Goal: Transaction & Acquisition: Obtain resource

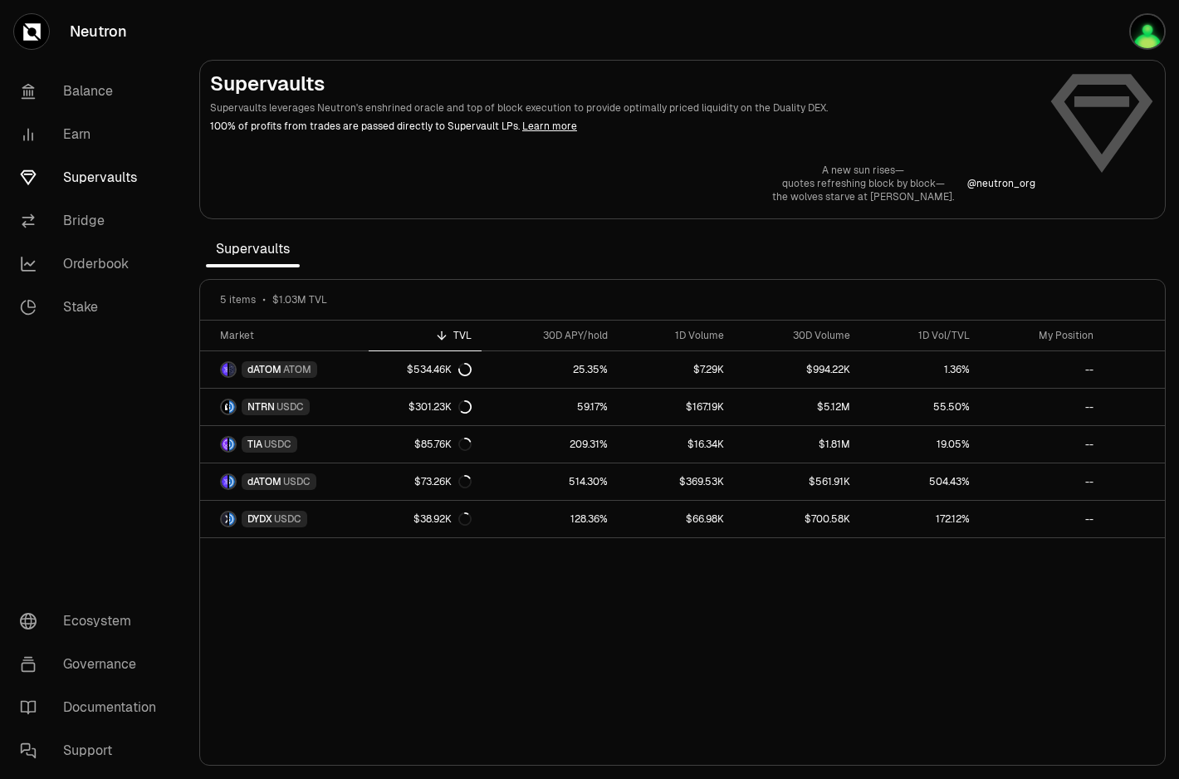
click at [708, 252] on section "Supervaults Supervaults leverages Neutron's enshrined oracle and top of block e…" at bounding box center [682, 389] width 993 height 779
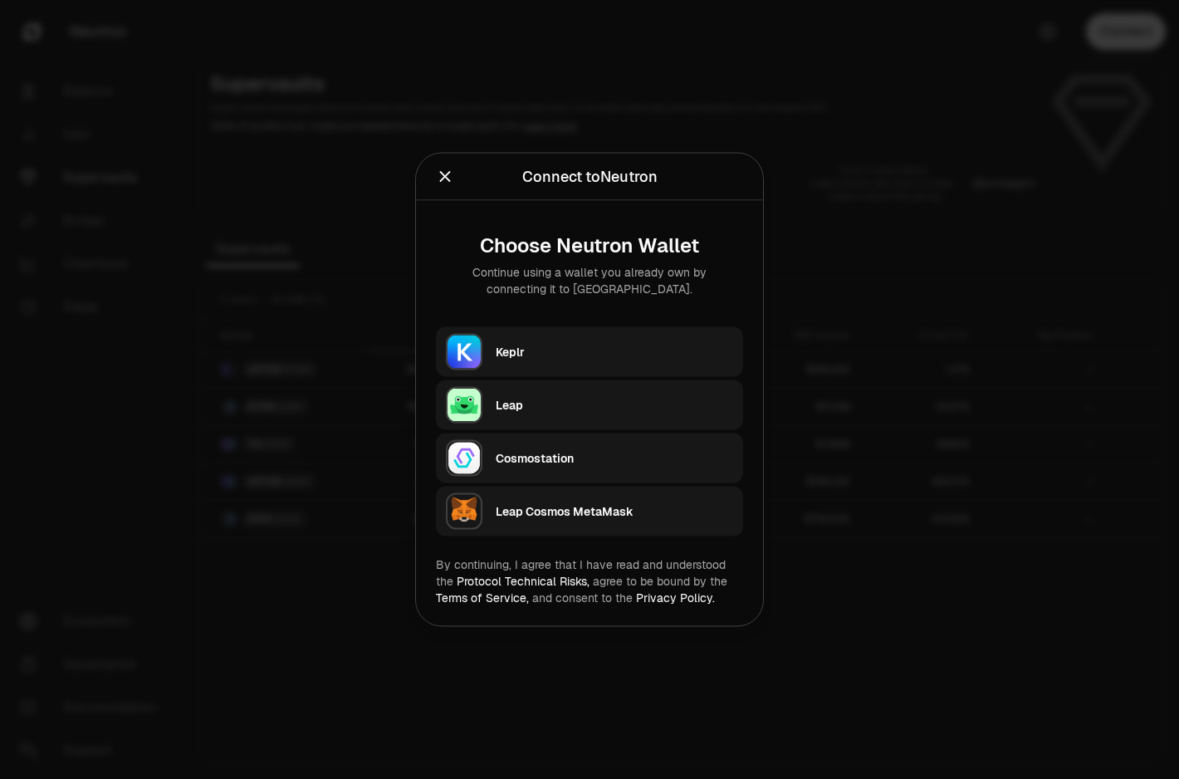
click at [531, 351] on div "Keplr" at bounding box center [615, 352] width 238 height 17
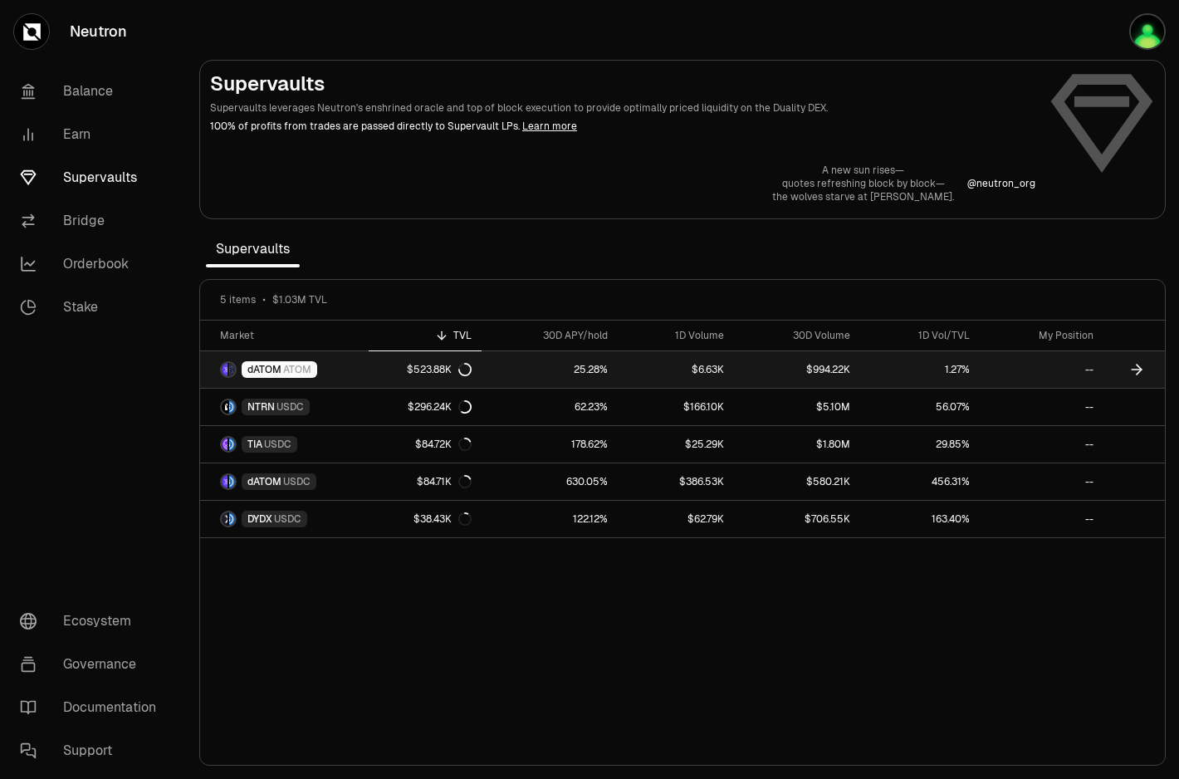
click at [730, 374] on link "$6.63K" at bounding box center [675, 369] width 115 height 37
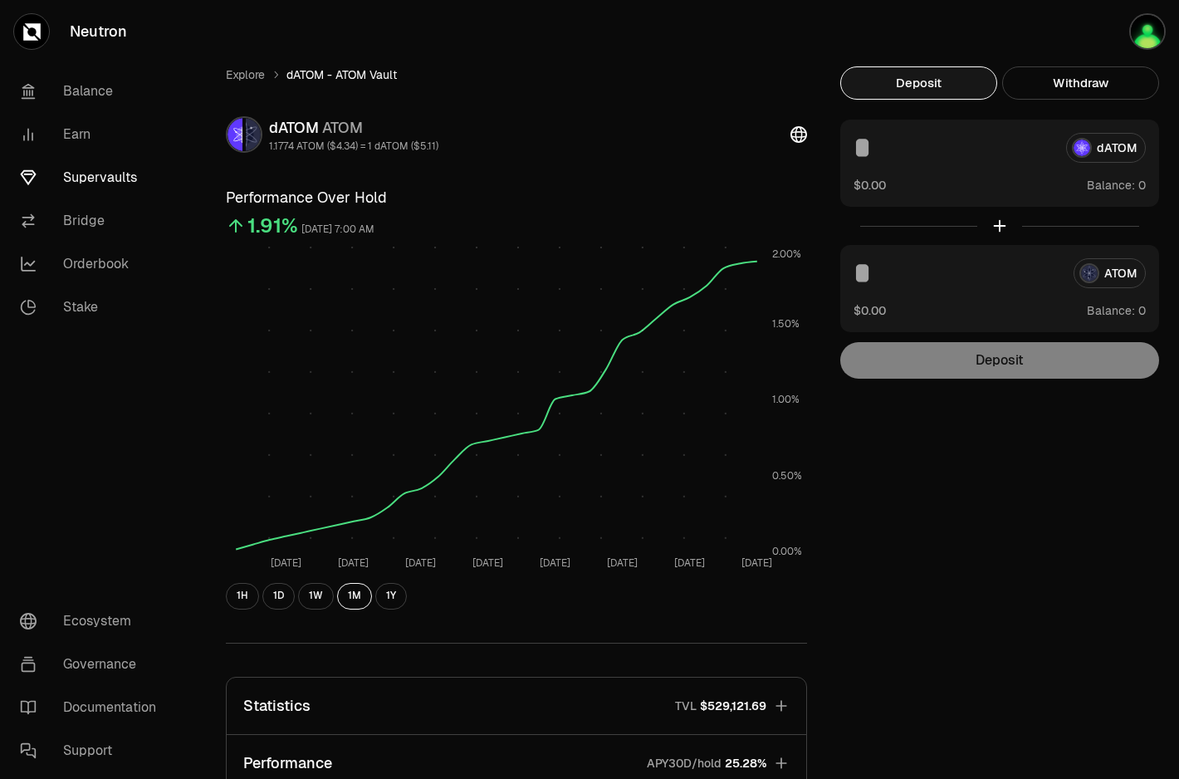
click at [110, 171] on link "Supervaults" at bounding box center [93, 177] width 173 height 43
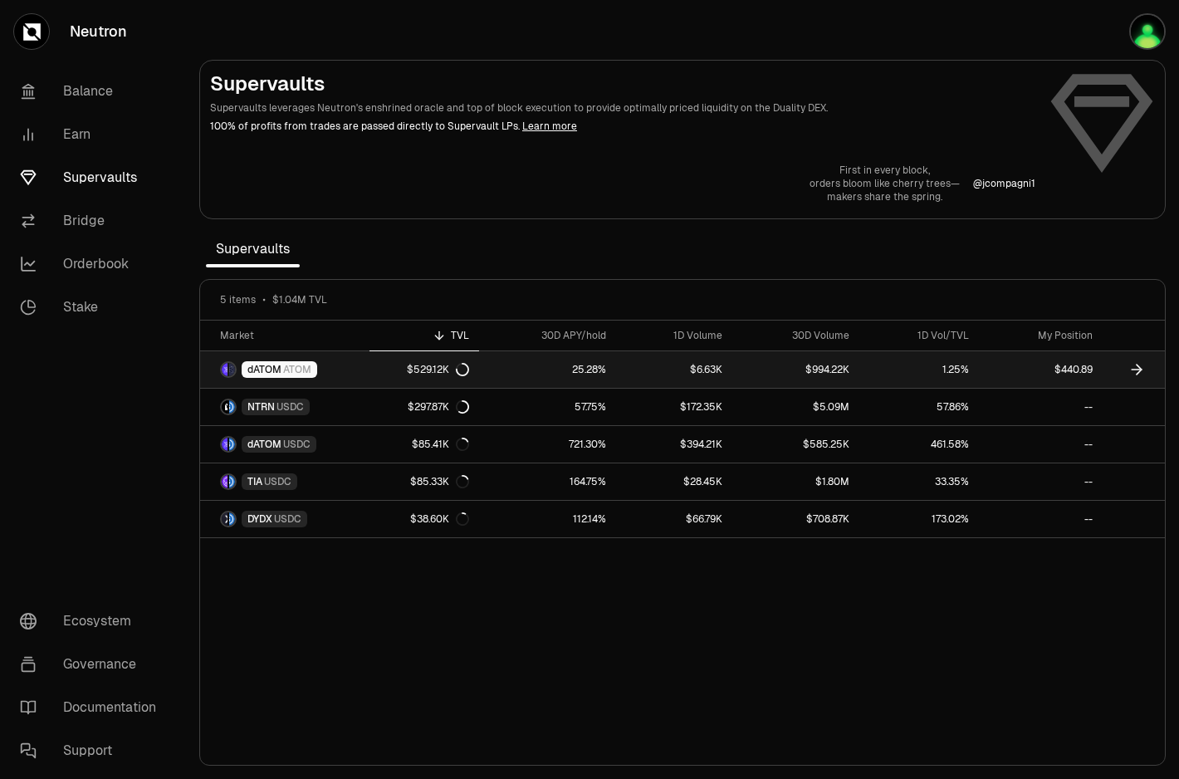
click at [350, 377] on link "dATOM ATOM" at bounding box center [284, 369] width 169 height 37
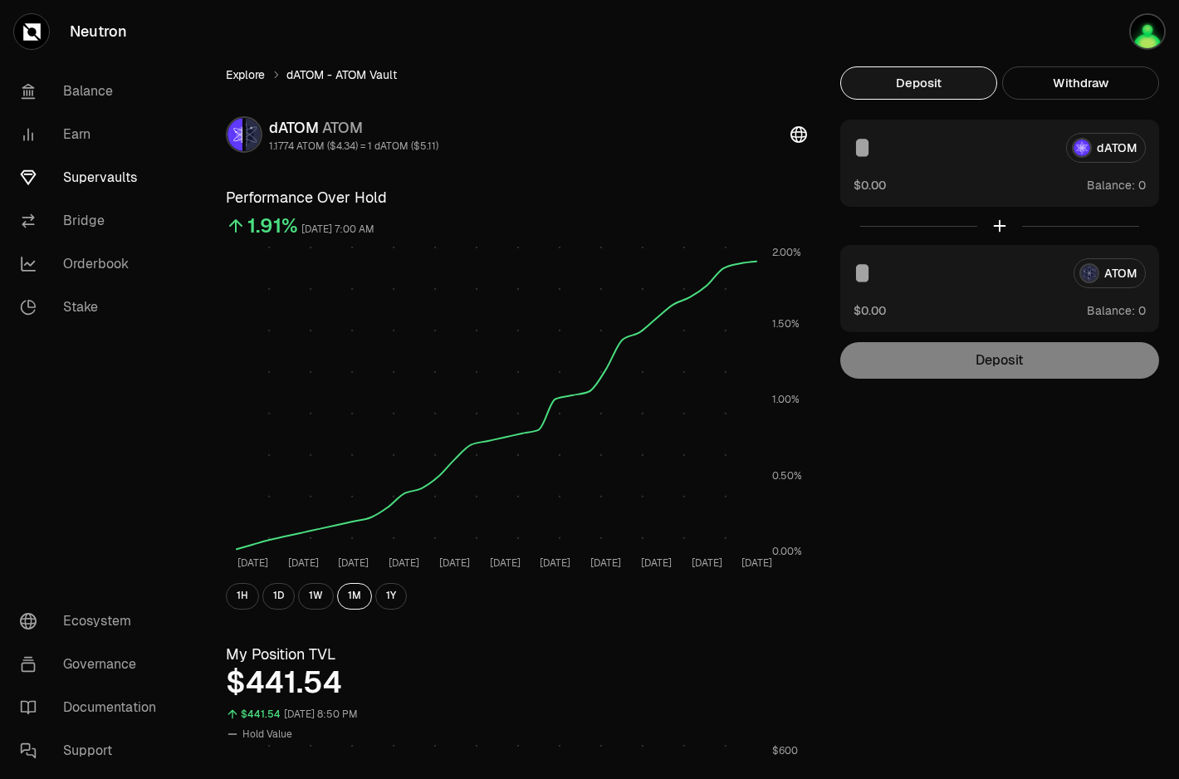
click at [245, 77] on link "Explore" at bounding box center [245, 74] width 39 height 17
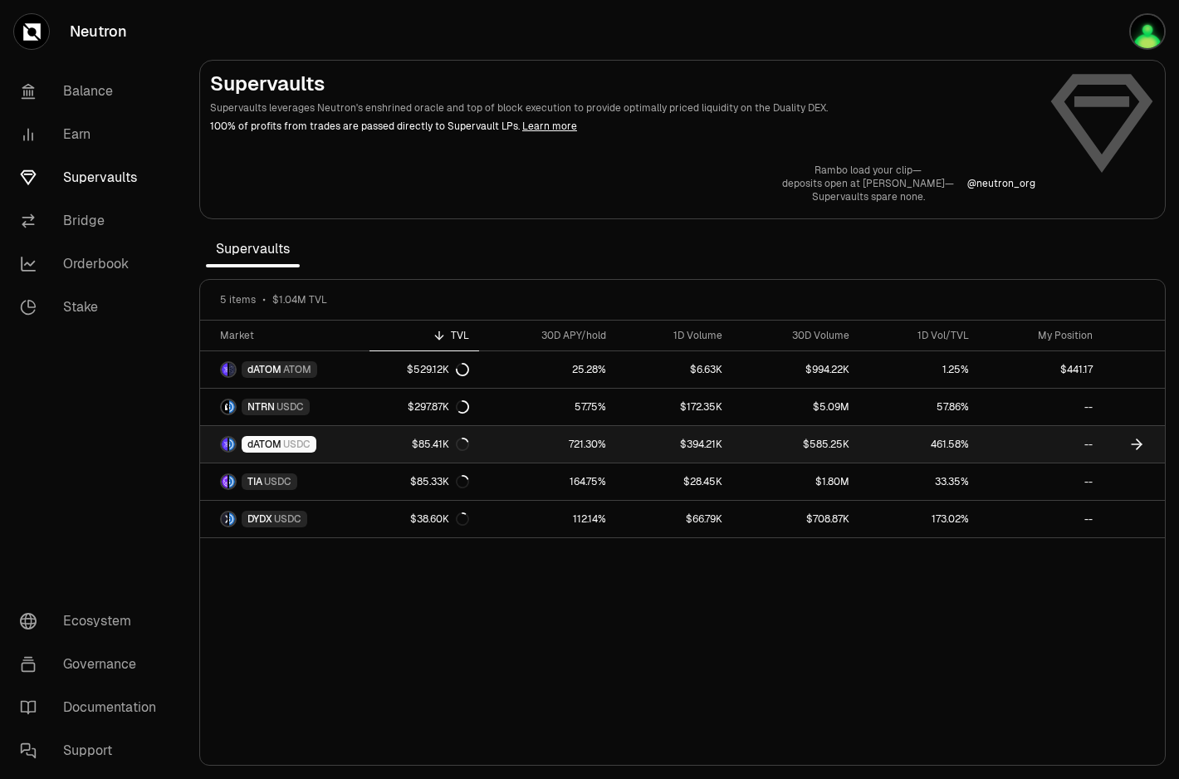
click at [287, 440] on span "USDC" at bounding box center [296, 444] width 27 height 13
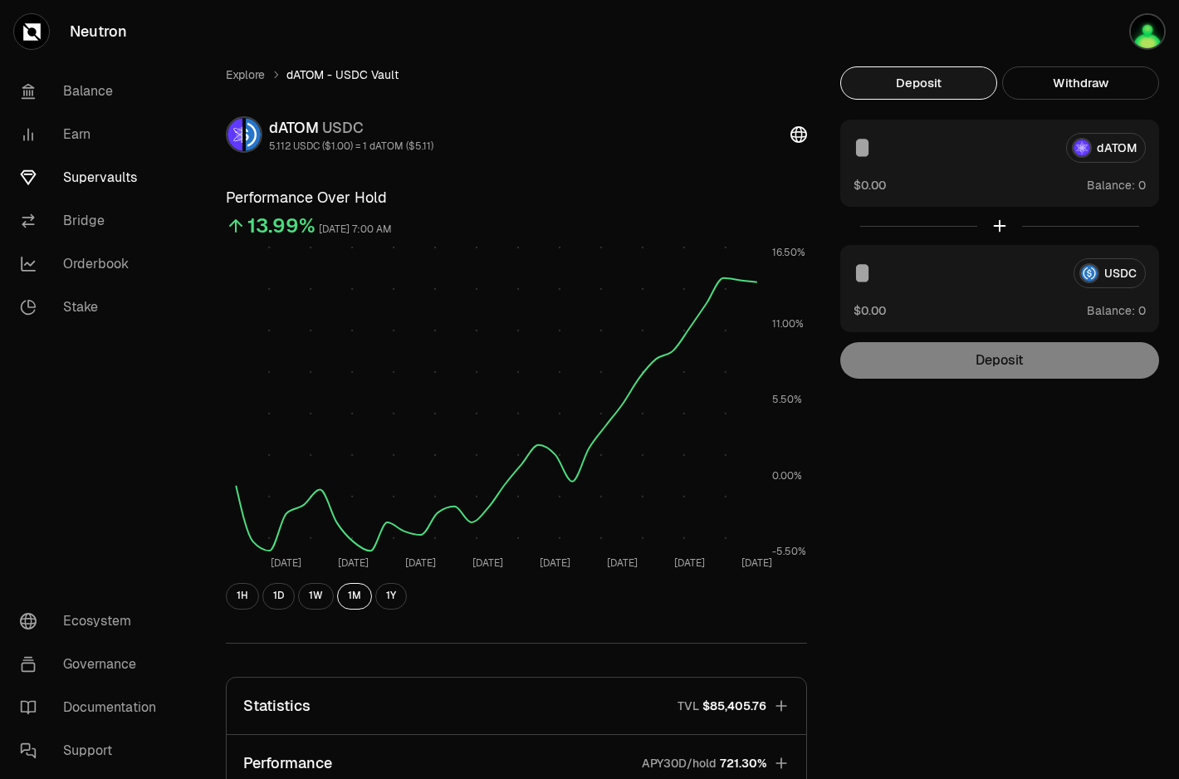
click at [1063, 194] on div "dATOM $0.00 Balance:" at bounding box center [1000, 163] width 319 height 87
click at [977, 156] on input at bounding box center [953, 148] width 199 height 30
type input "***"
click at [98, 179] on link "Supervaults" at bounding box center [93, 177] width 173 height 43
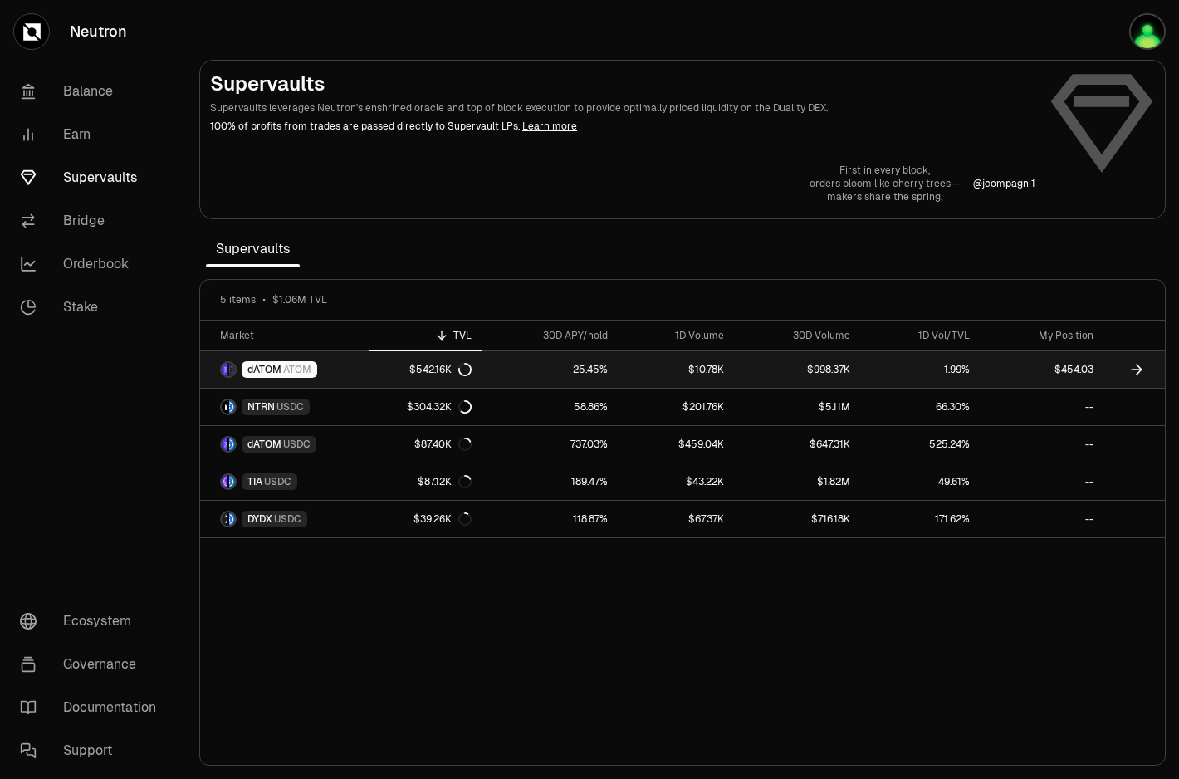
click at [582, 373] on link "25.45%" at bounding box center [550, 369] width 137 height 37
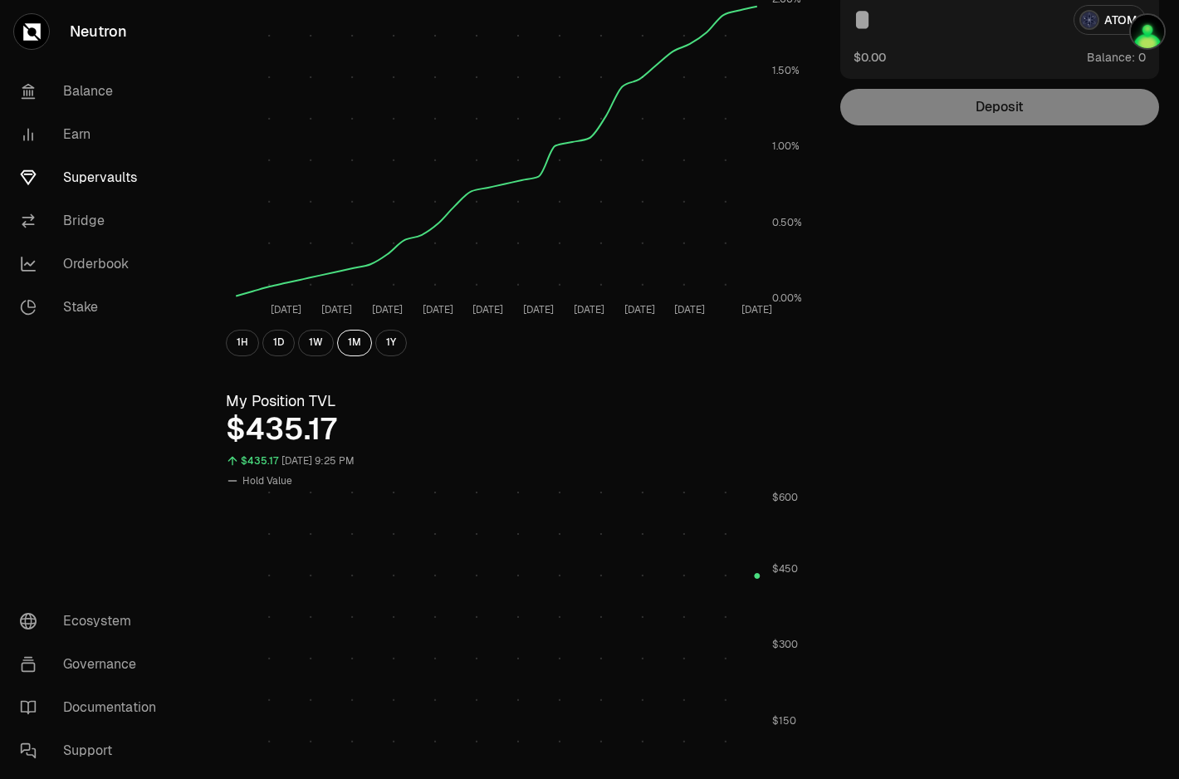
scroll to position [257, 0]
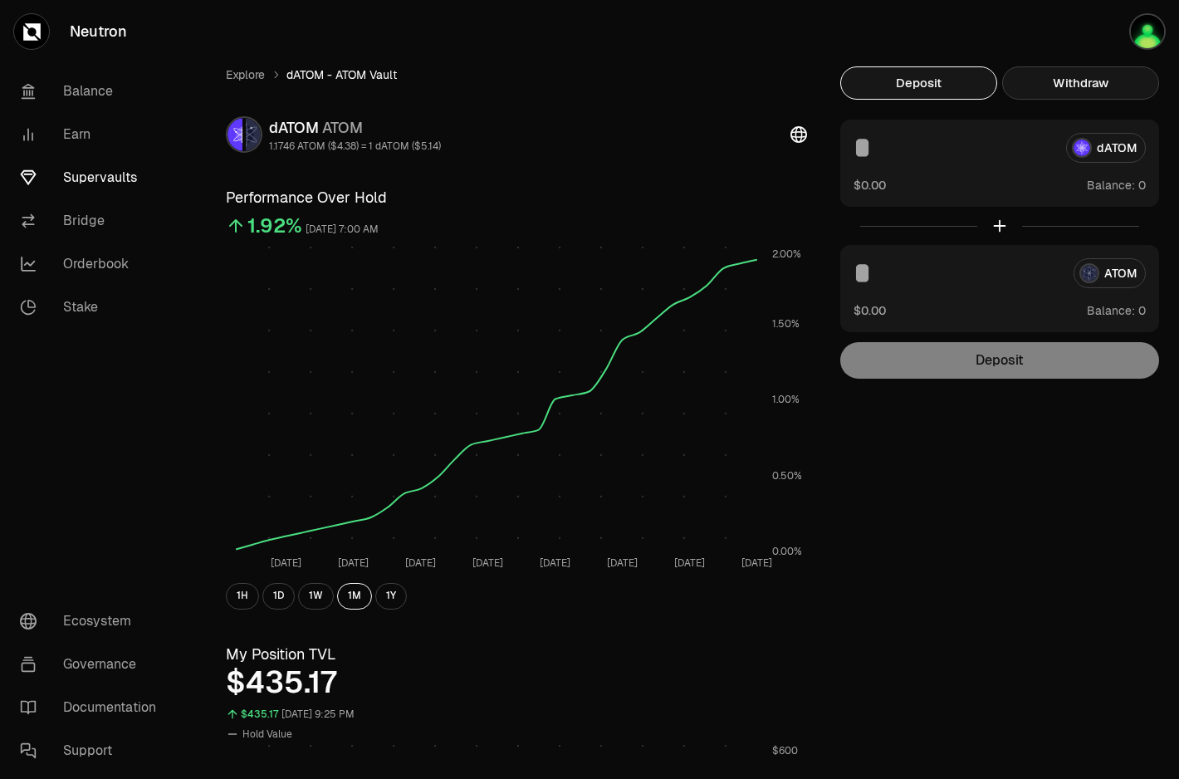
click at [1053, 93] on button "Withdraw" at bounding box center [1081, 82] width 157 height 33
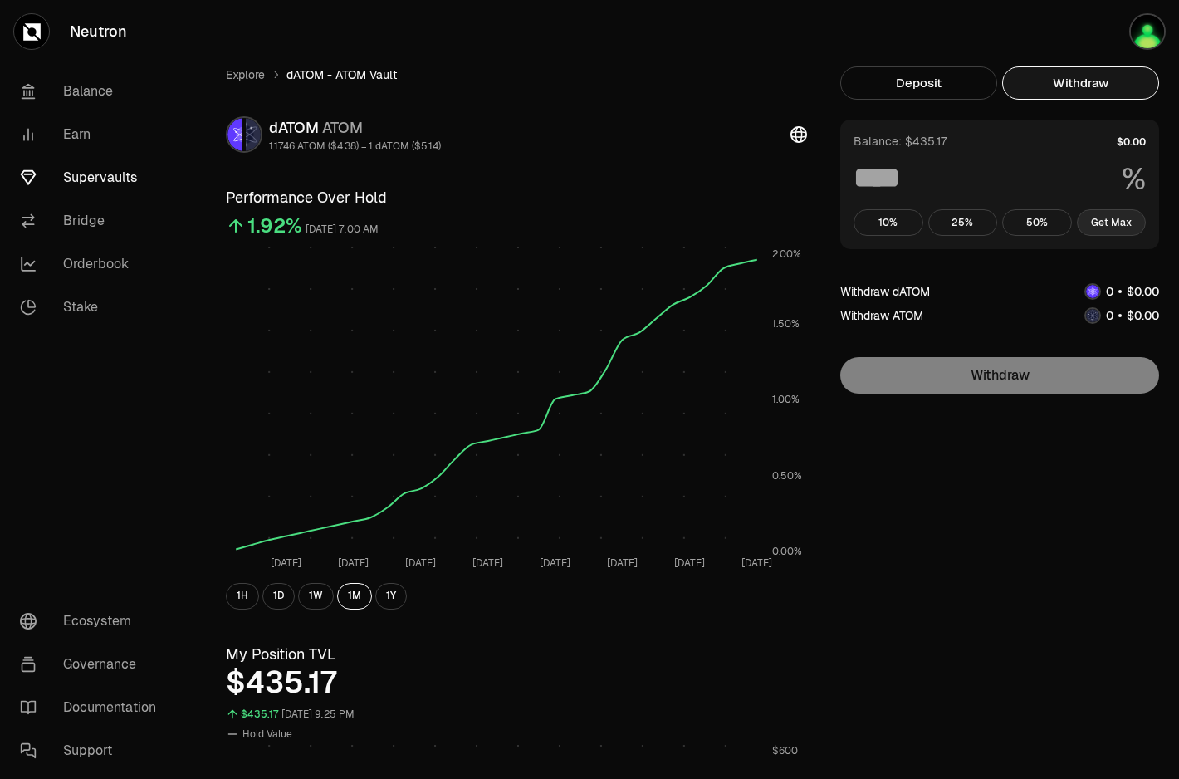
click at [1110, 224] on button "Get Max" at bounding box center [1112, 222] width 70 height 27
type input "***"
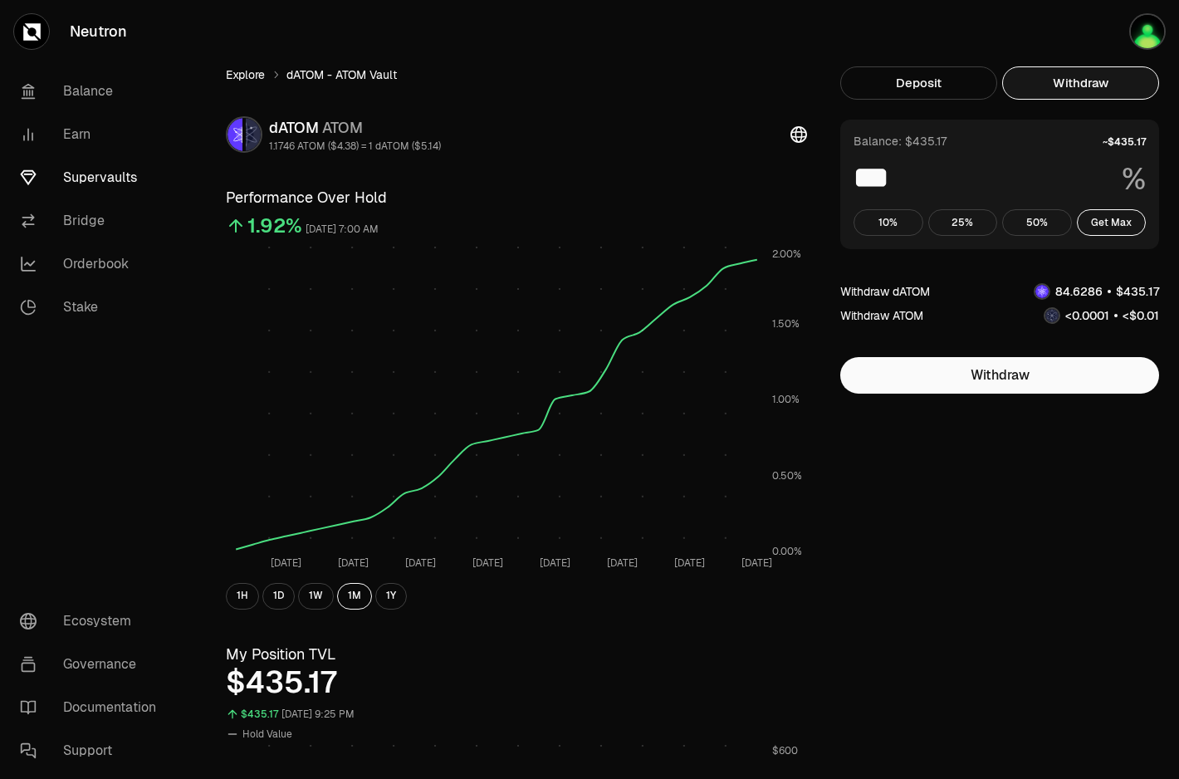
click at [247, 76] on link "Explore" at bounding box center [245, 74] width 39 height 17
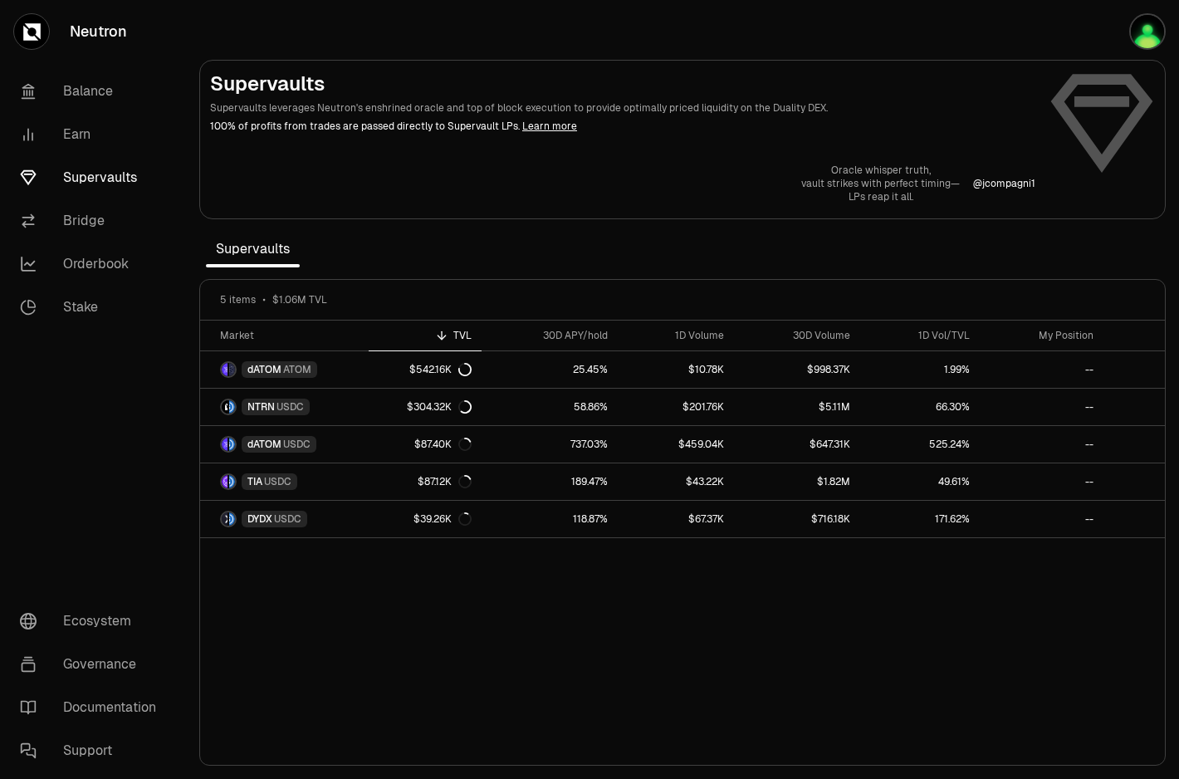
click at [100, 37] on link "Neutron" at bounding box center [93, 31] width 186 height 63
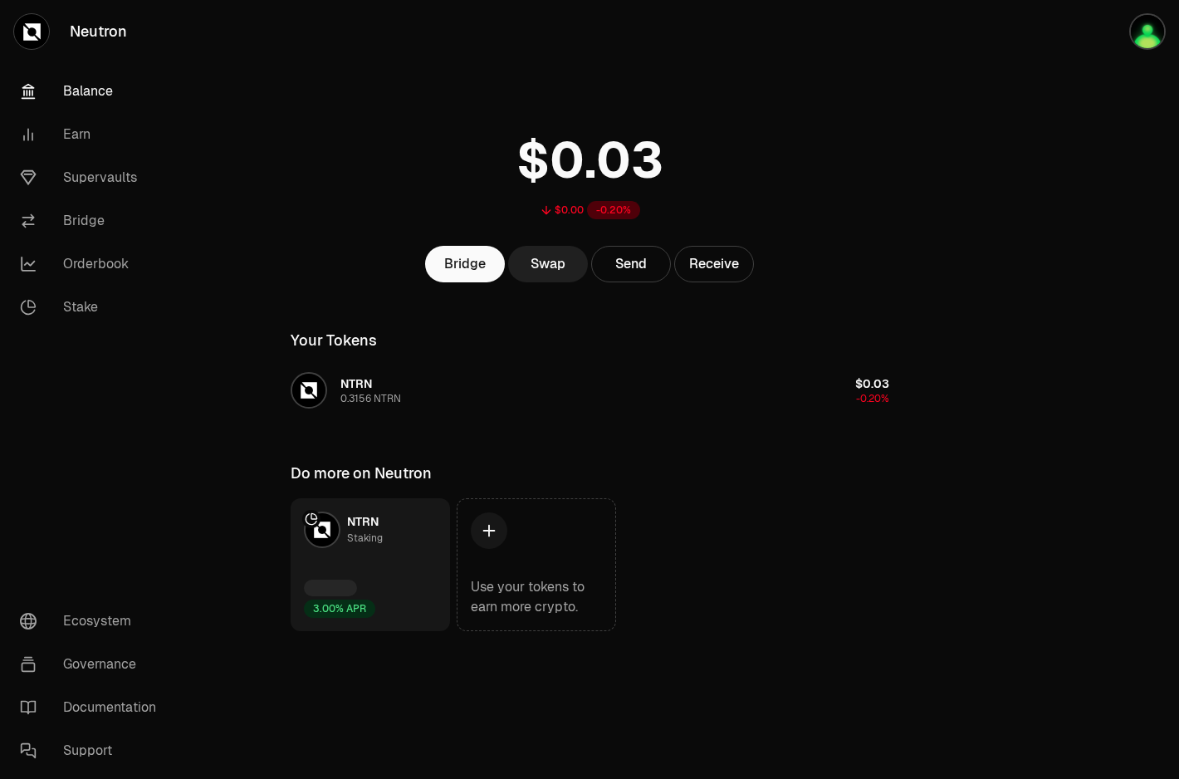
click at [557, 265] on link "Swap" at bounding box center [548, 264] width 80 height 37
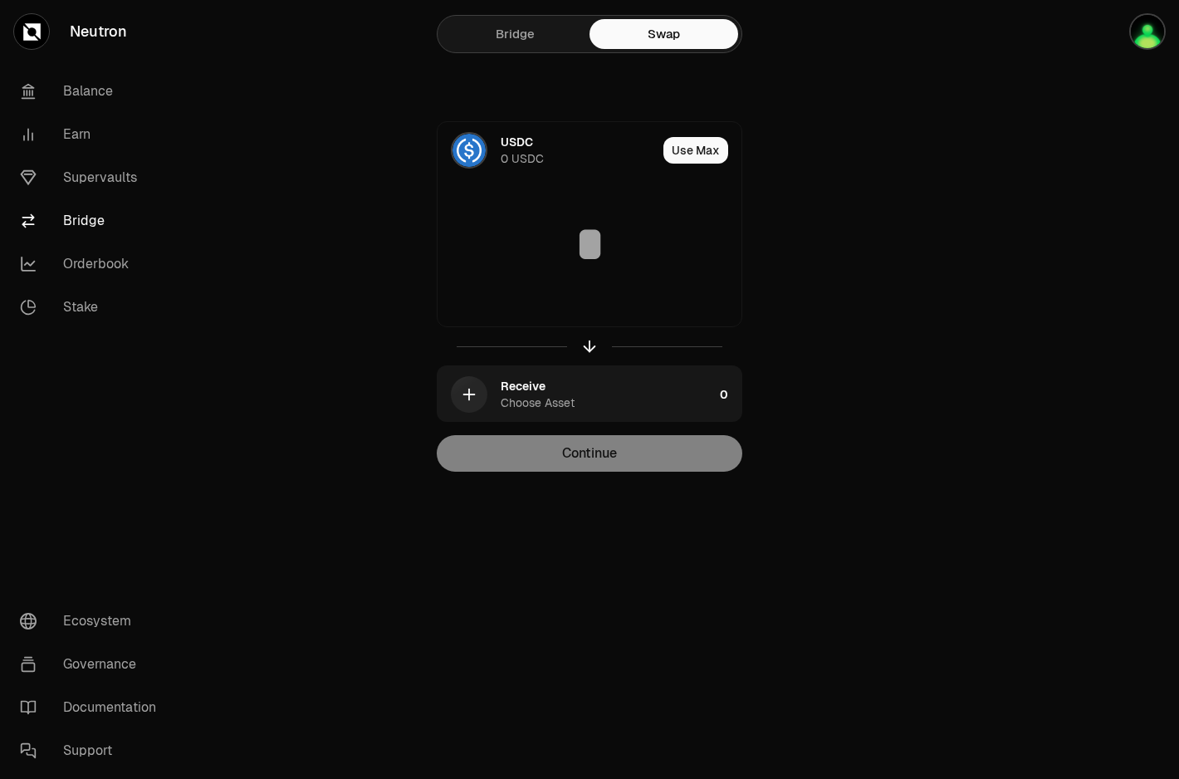
click at [557, 265] on input at bounding box center [590, 244] width 304 height 50
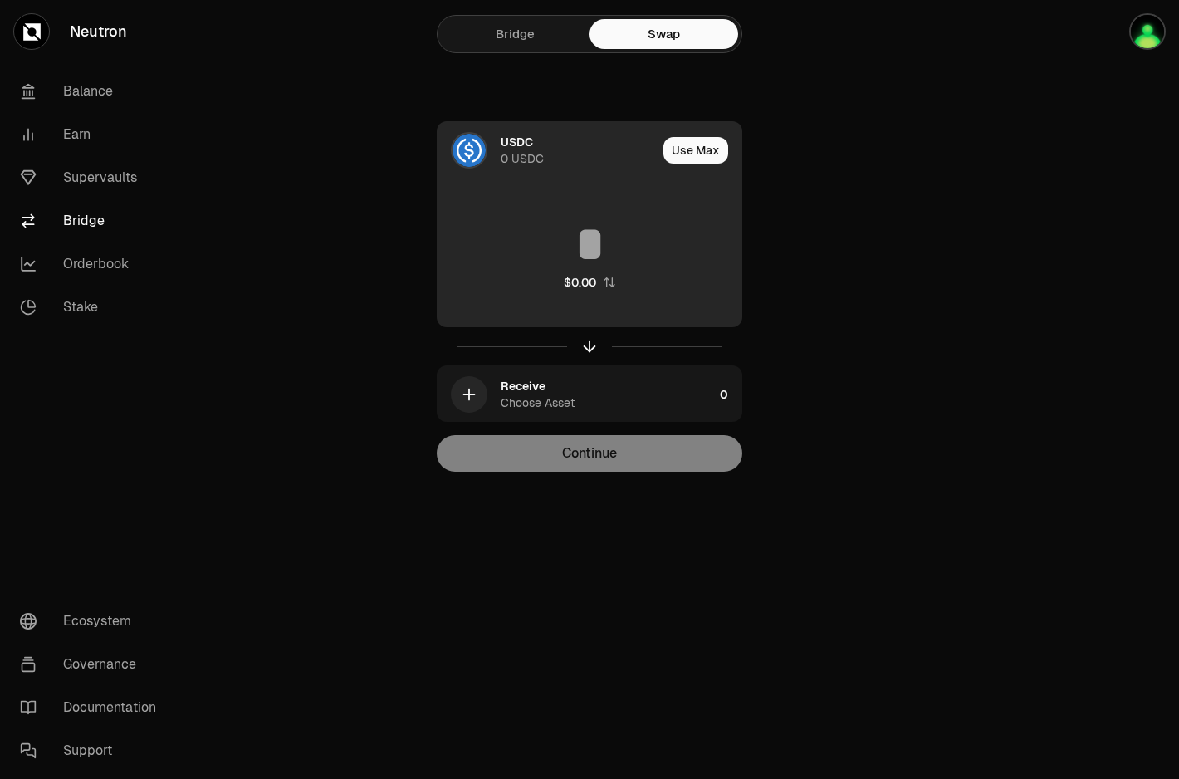
click at [535, 150] on div "USDC 0 USDC" at bounding box center [579, 150] width 156 height 33
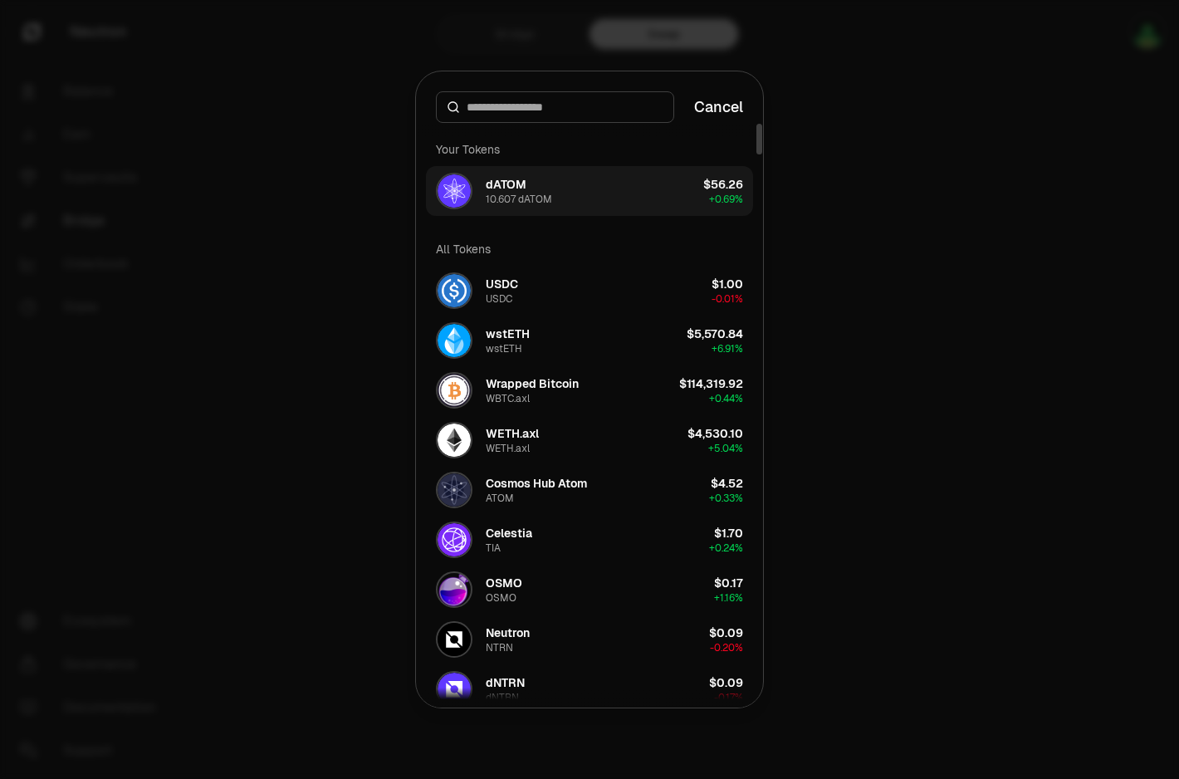
click at [580, 189] on button "dATOM 10.607 dATOM $56.26 + 0.69%" at bounding box center [589, 191] width 327 height 50
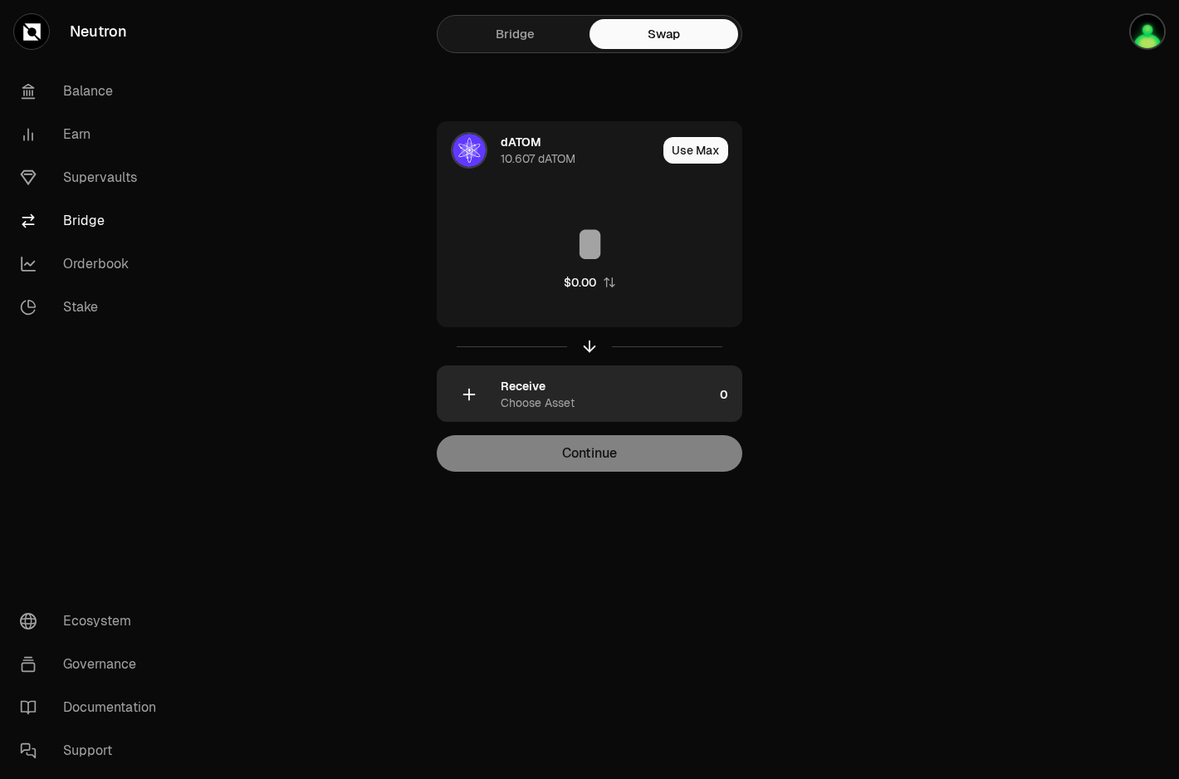
click at [527, 387] on div "Receive" at bounding box center [523, 386] width 45 height 17
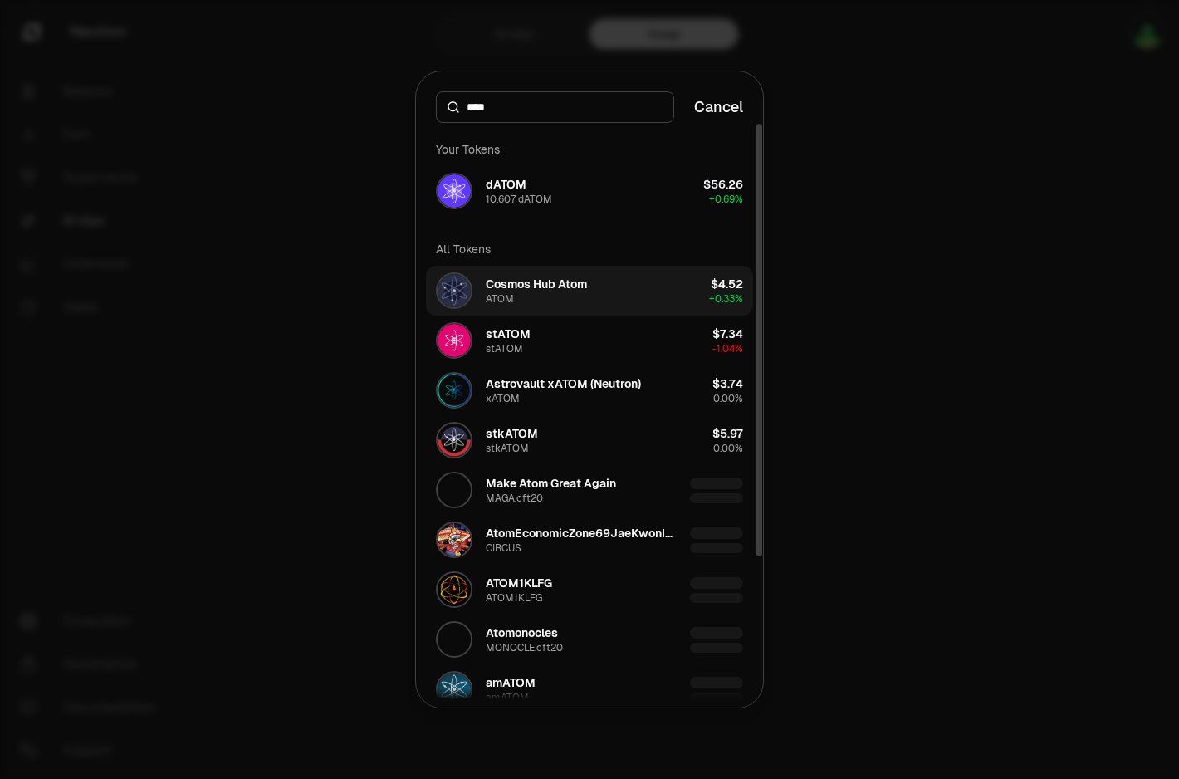
type input "****"
click at [565, 286] on div "Cosmos Hub Atom" at bounding box center [536, 284] width 101 height 17
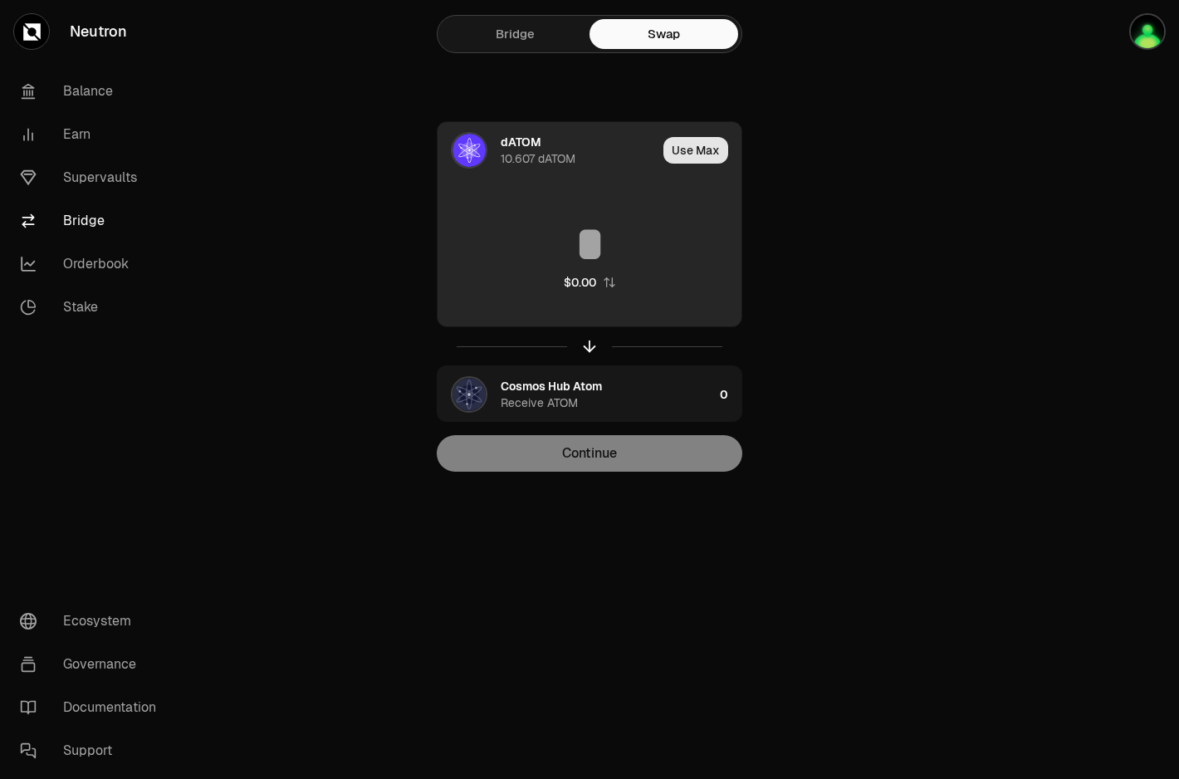
click at [696, 146] on button "Use Max" at bounding box center [696, 150] width 65 height 27
type input "*********"
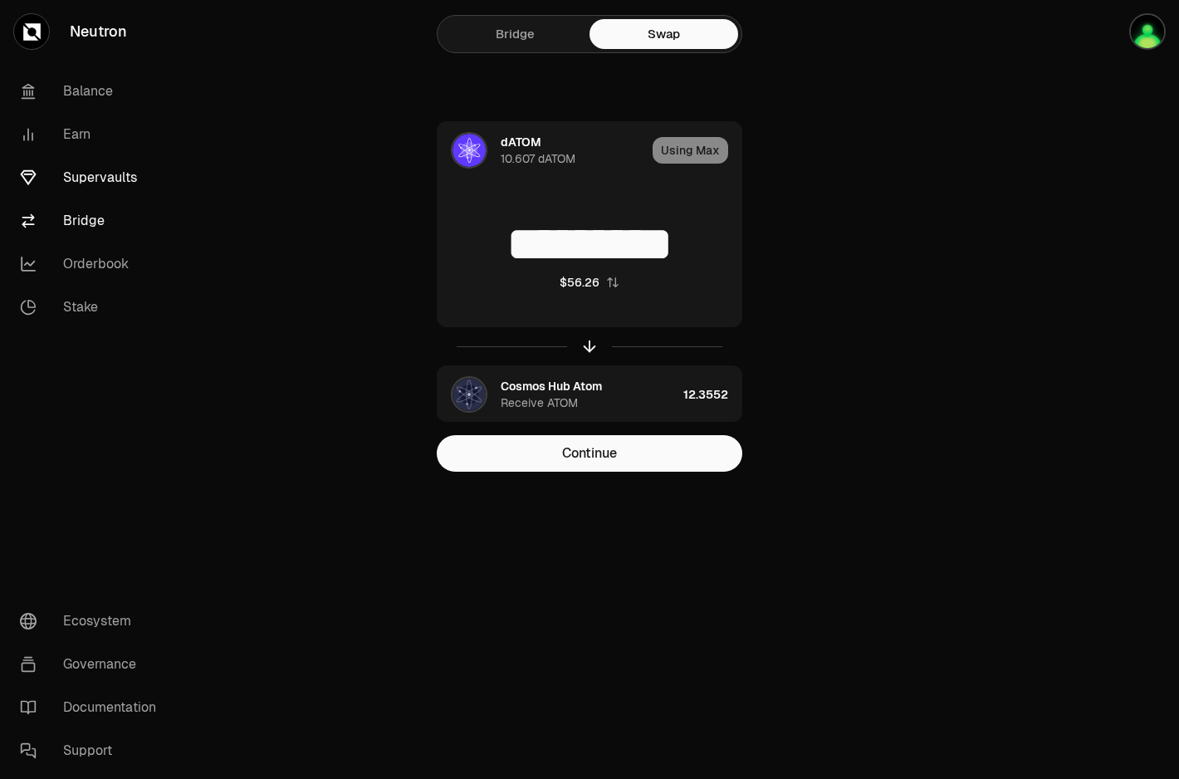
click at [108, 181] on link "Supervaults" at bounding box center [93, 177] width 173 height 43
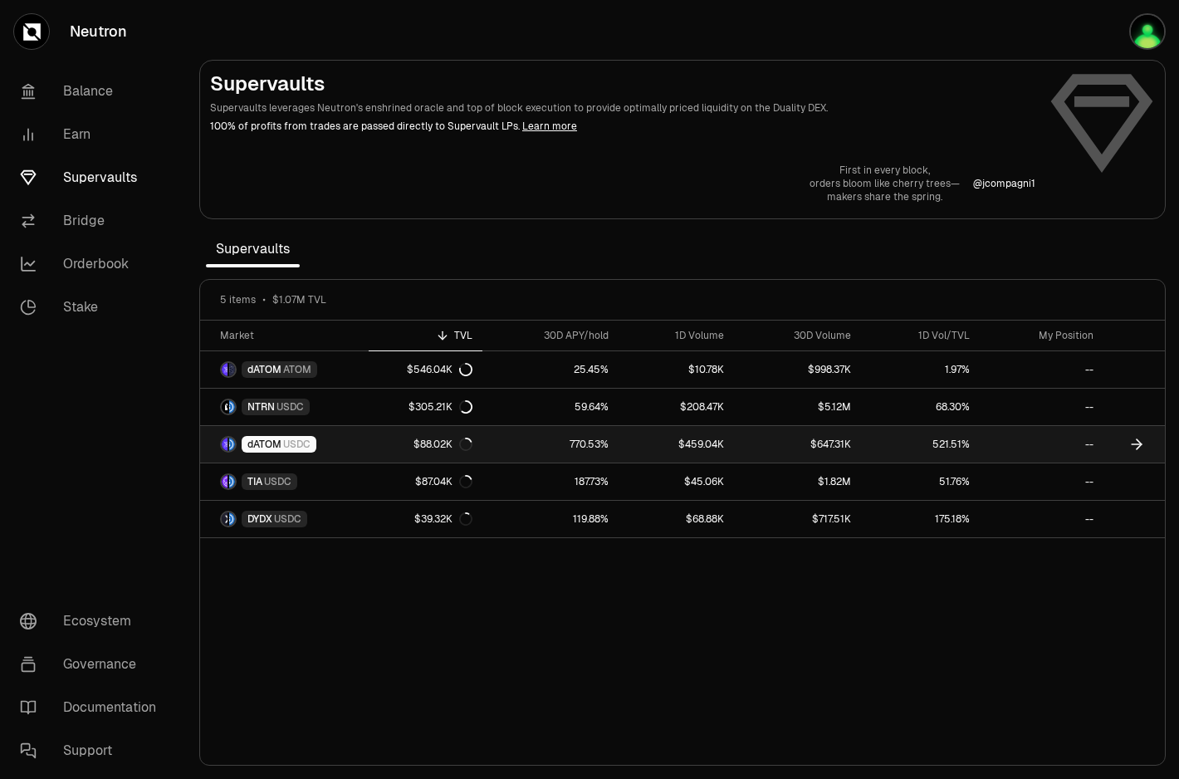
click at [498, 452] on link "770.53%" at bounding box center [551, 444] width 136 height 37
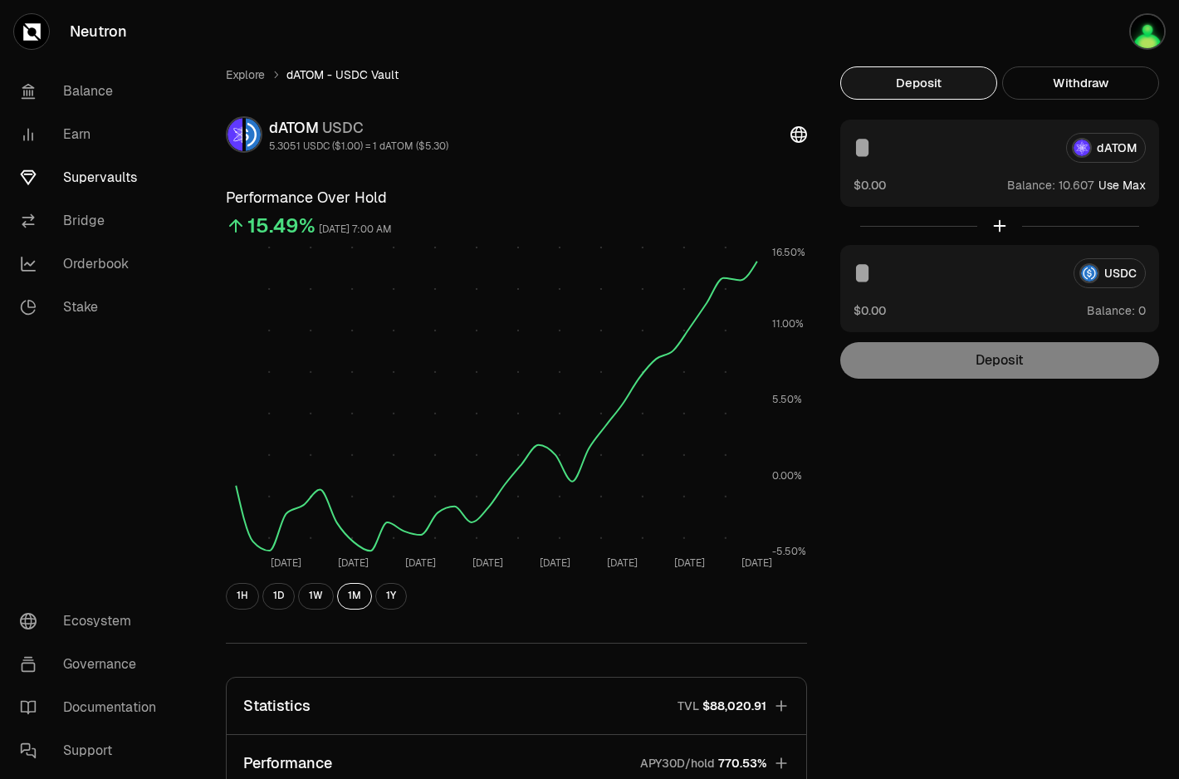
click at [1139, 184] on button "Use Max" at bounding box center [1122, 185] width 47 height 17
type input "*********"
click at [1133, 186] on button "Use Max" at bounding box center [1122, 185] width 47 height 17
type input "*********"
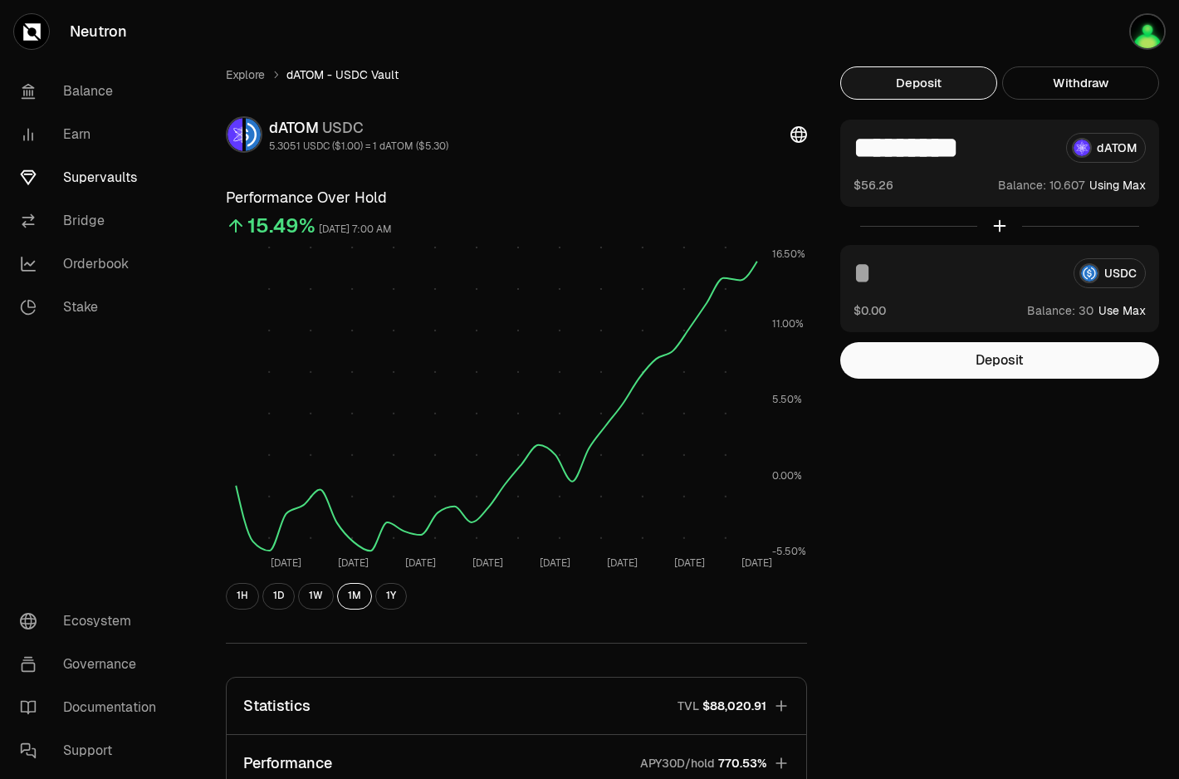
click at [1133, 304] on button "Use Max" at bounding box center [1122, 310] width 47 height 17
type input "**"
click at [1027, 348] on button "Deposit" at bounding box center [1000, 360] width 319 height 37
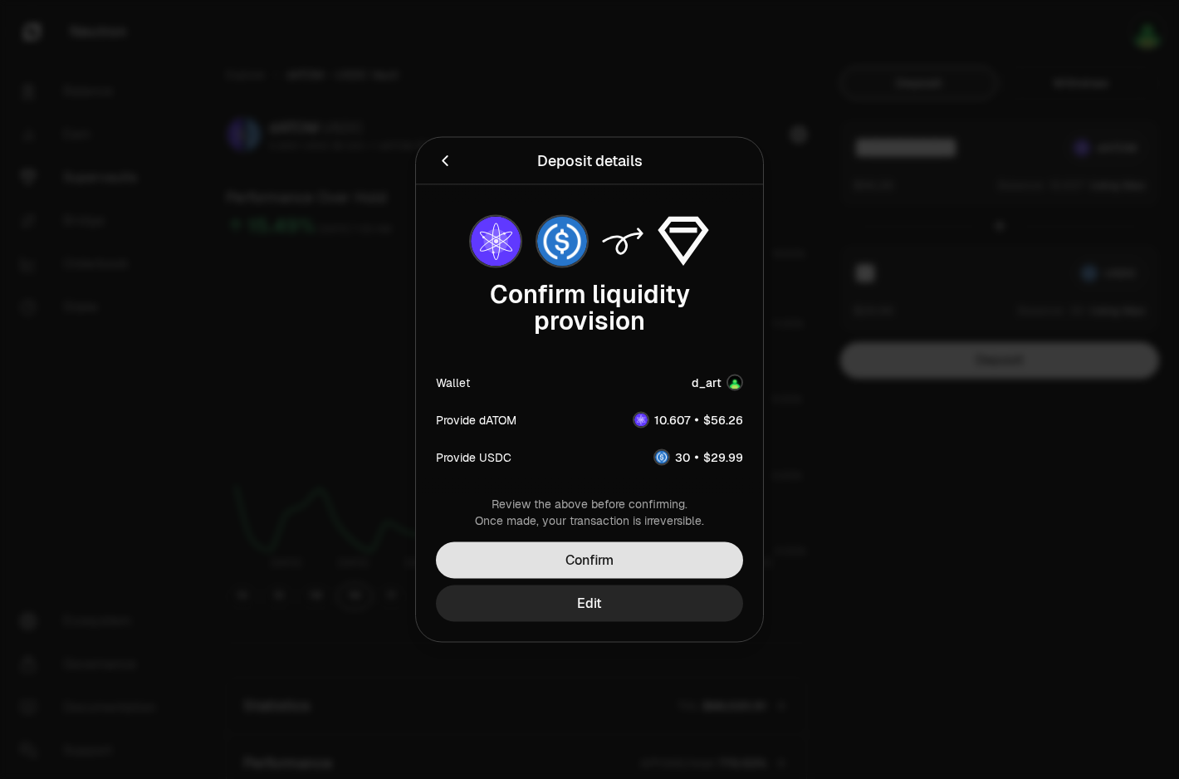
click at [667, 552] on button "Confirm" at bounding box center [589, 560] width 307 height 37
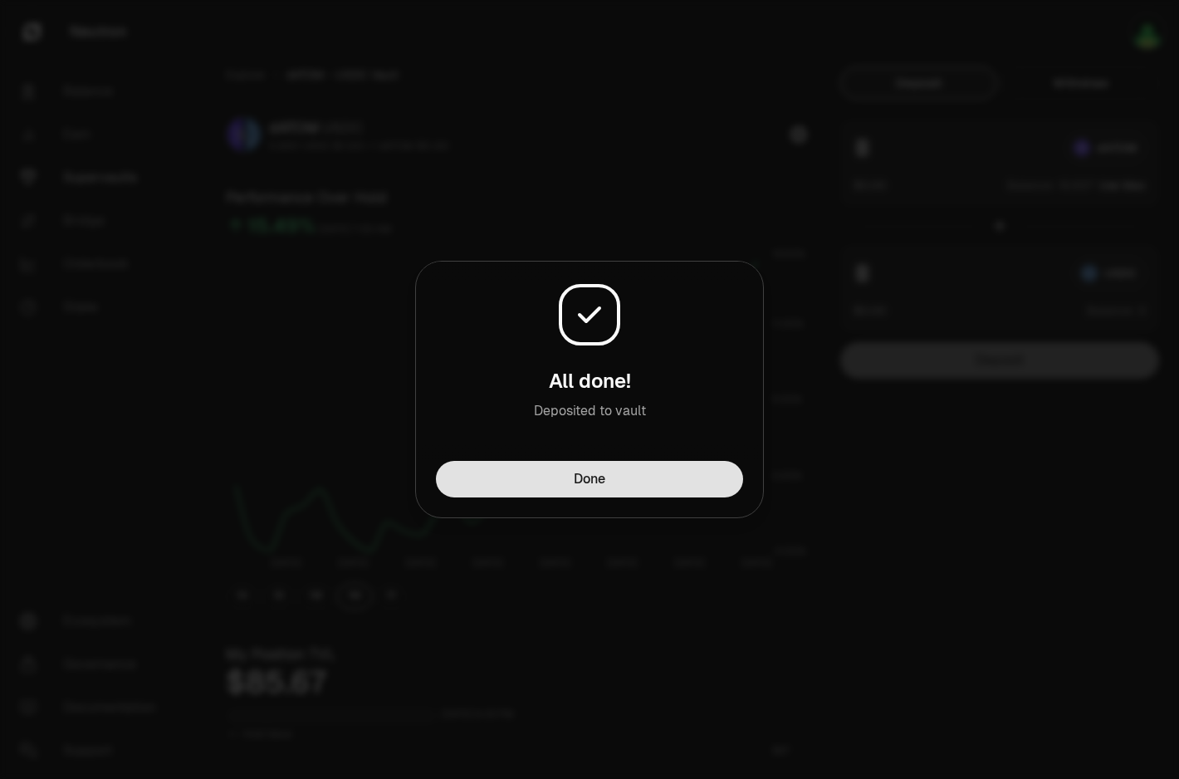
click at [686, 475] on button "Done" at bounding box center [589, 479] width 307 height 37
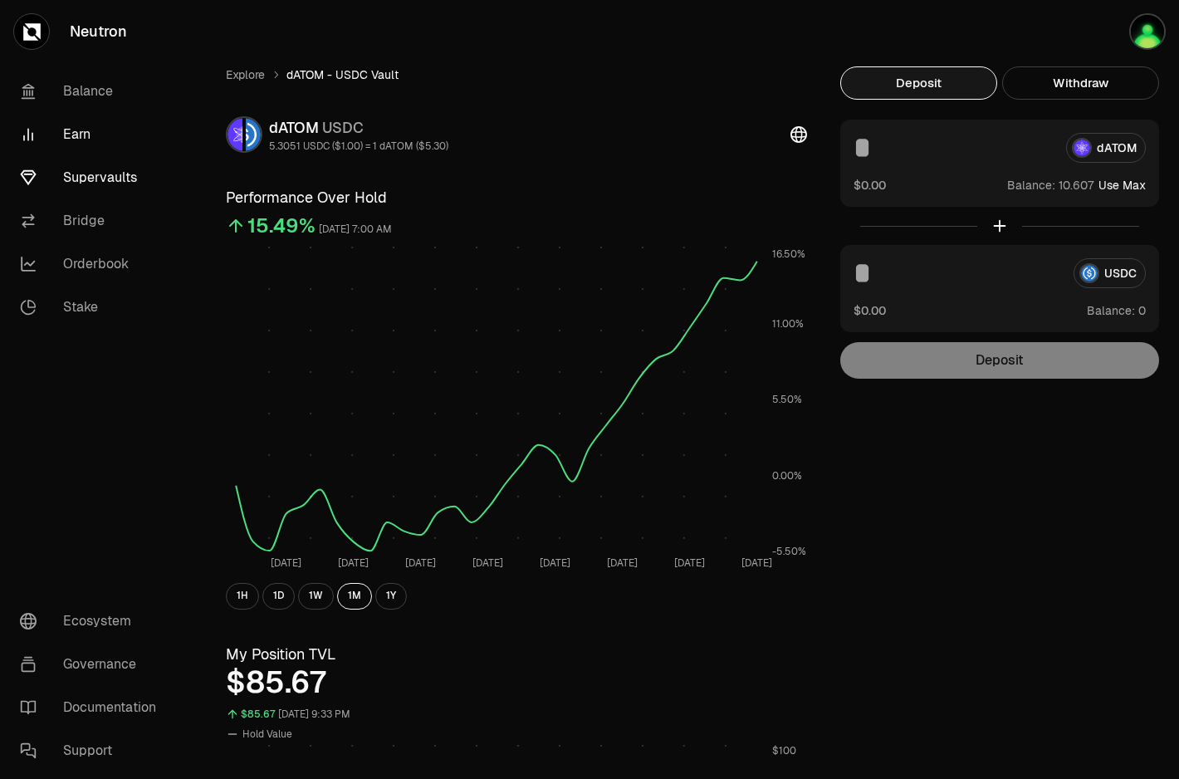
click at [91, 137] on link "Earn" at bounding box center [93, 134] width 173 height 43
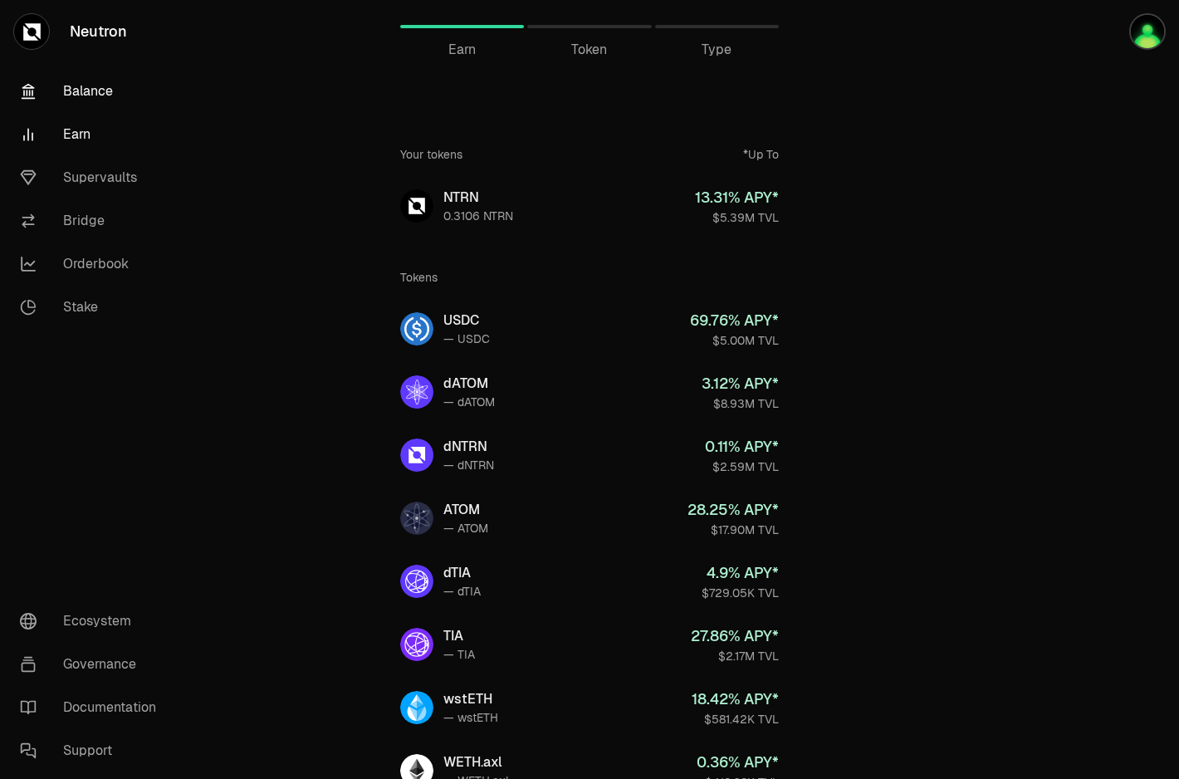
click at [88, 90] on link "Balance" at bounding box center [93, 91] width 173 height 43
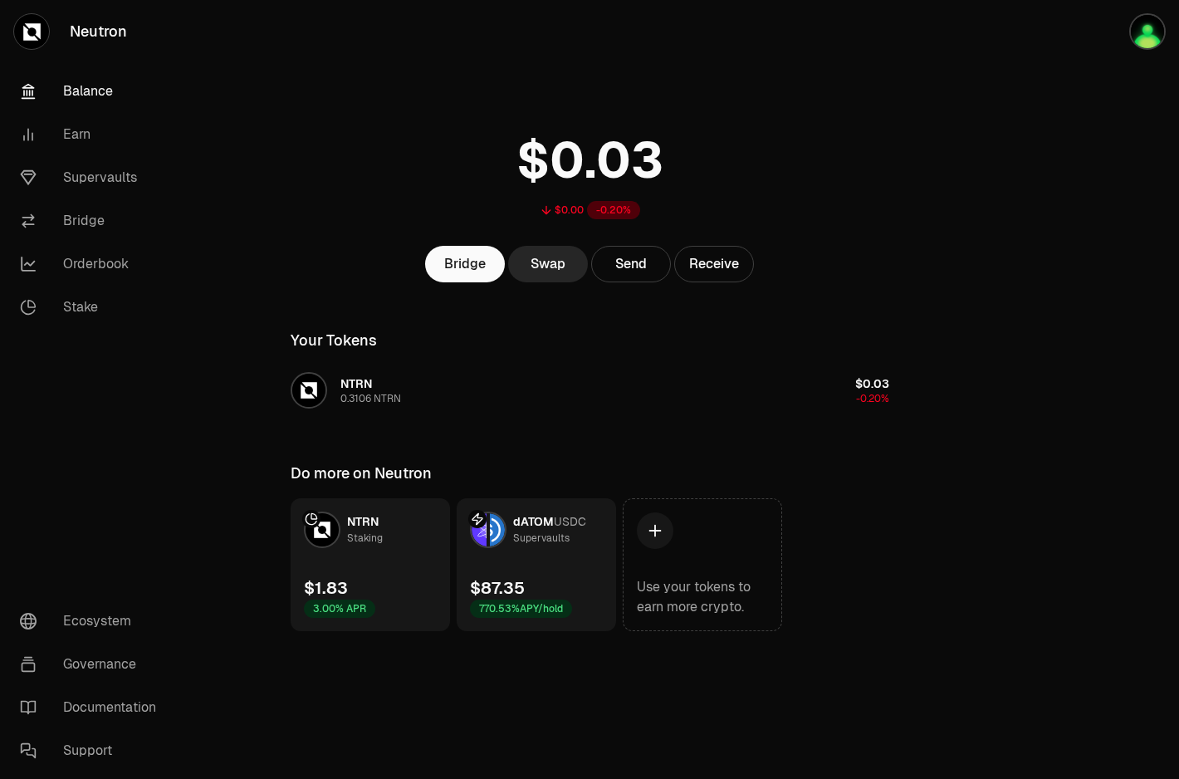
click at [565, 573] on link "dATOM USDC Supervaults $87.35 770.53% APY/hold" at bounding box center [536, 564] width 159 height 133
click at [549, 557] on link "dATOM USDC Supervaults $85.67 770.53% APY/hold" at bounding box center [536, 564] width 159 height 133
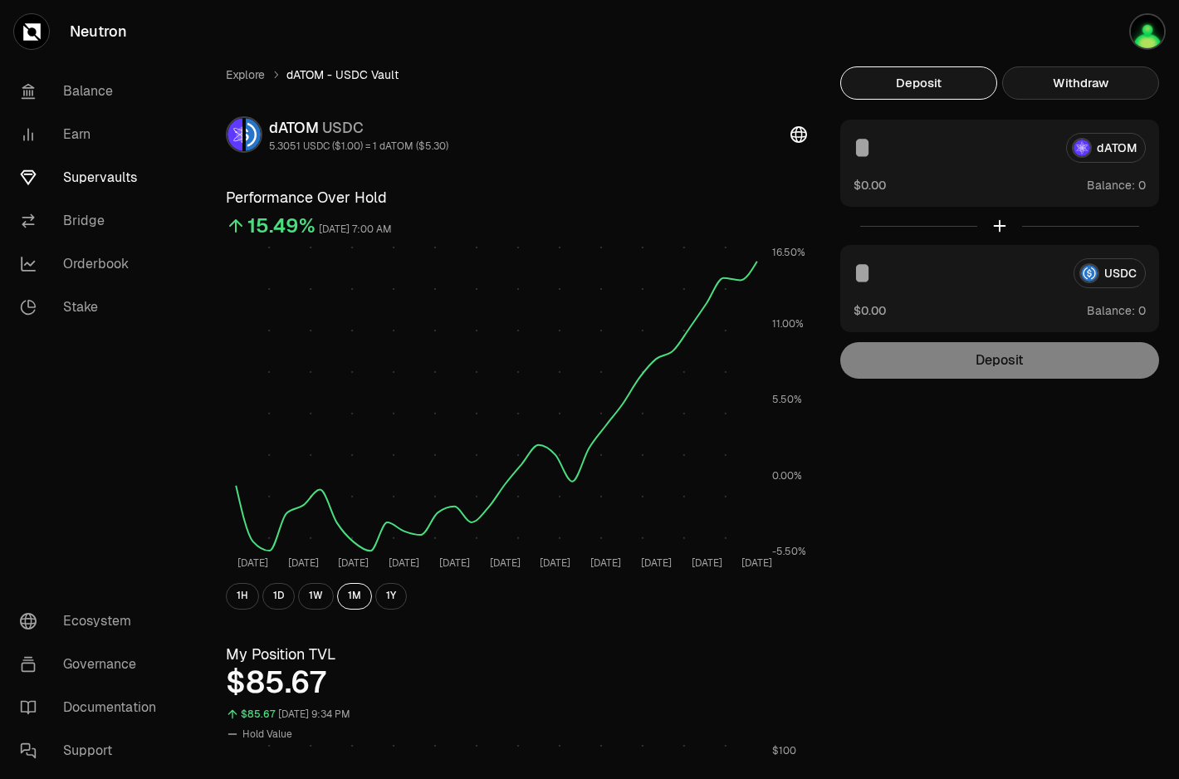
click at [1061, 88] on button "Withdraw" at bounding box center [1081, 82] width 157 height 33
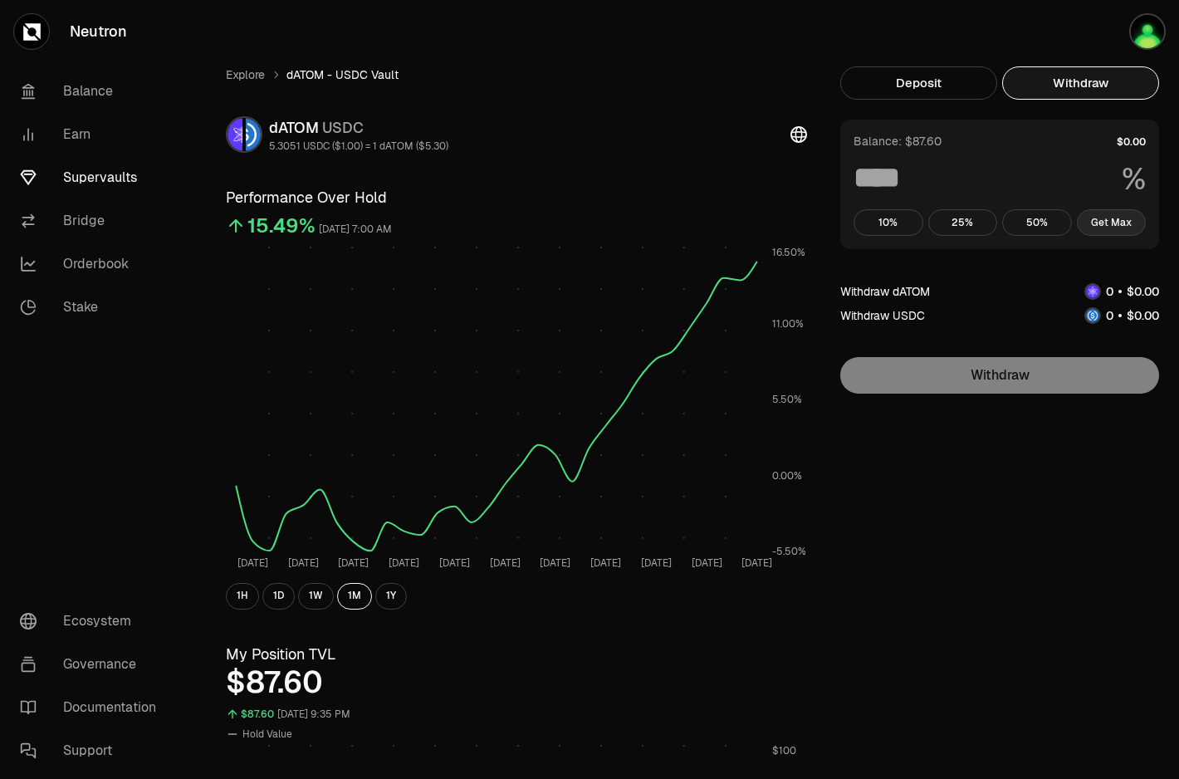
click at [1128, 229] on button "Get Max" at bounding box center [1112, 222] width 70 height 27
type input "***"
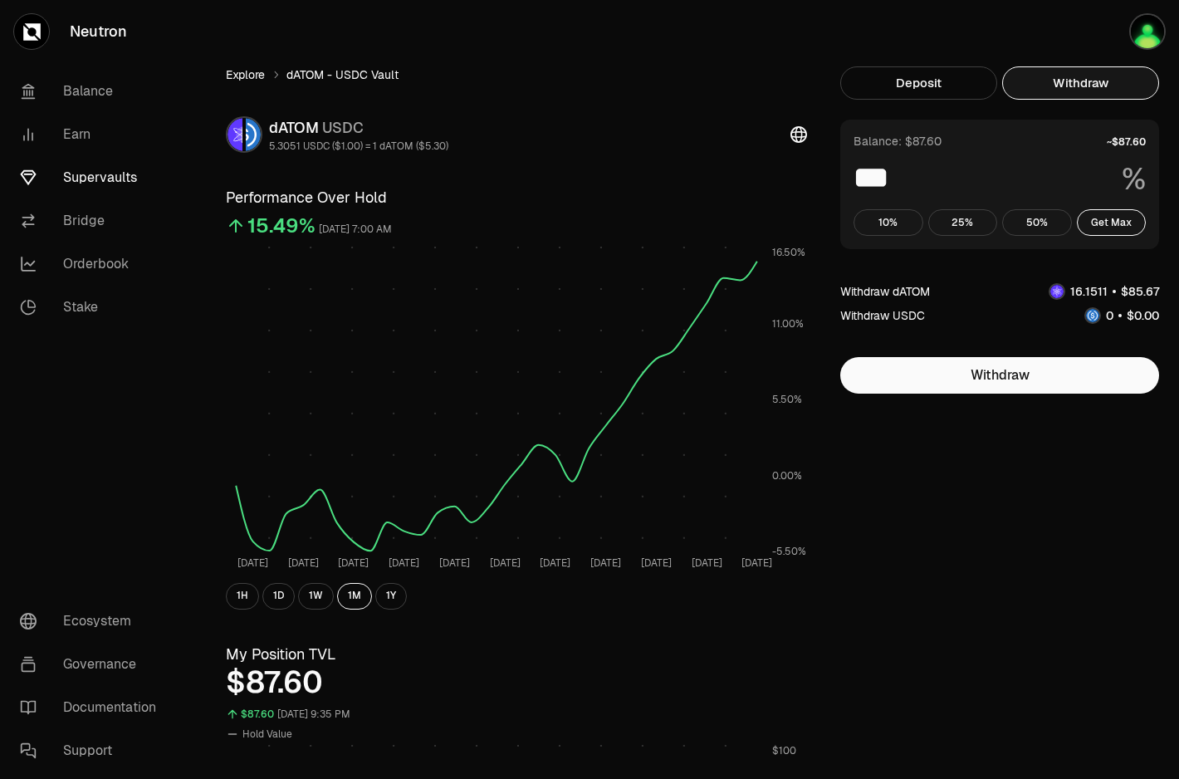
click at [257, 74] on link "Explore" at bounding box center [245, 74] width 39 height 17
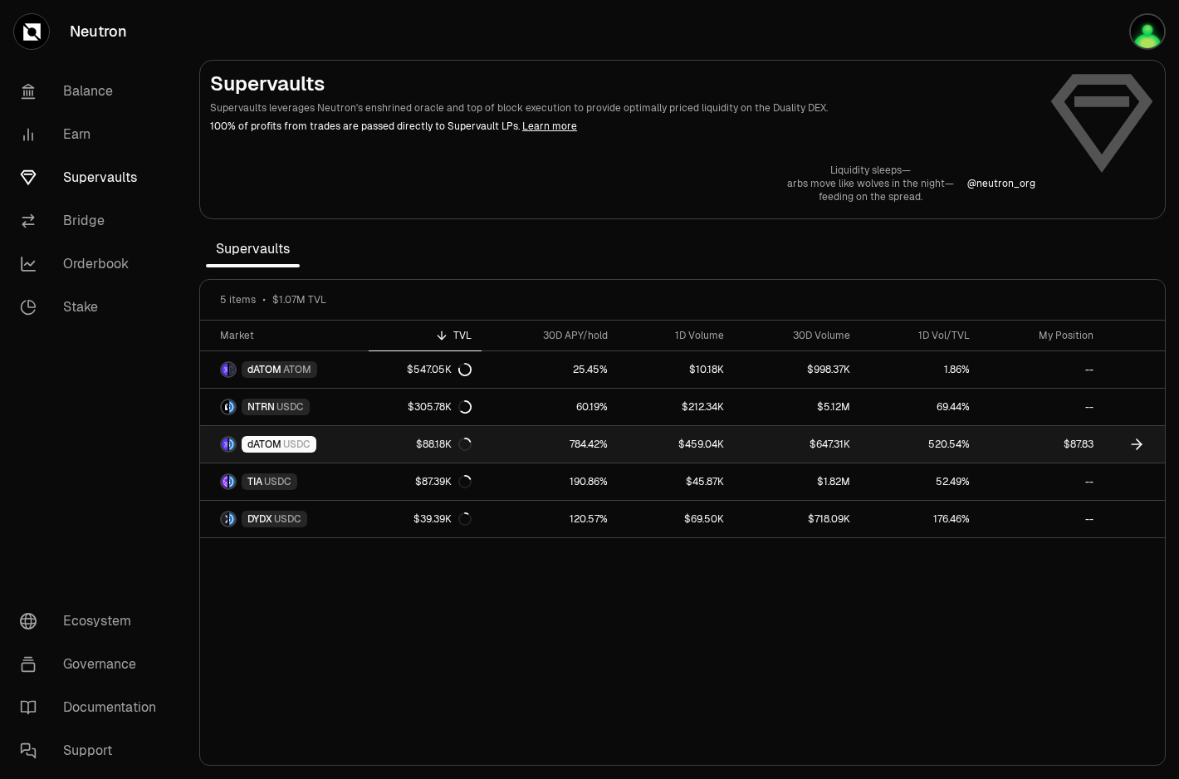
click at [713, 447] on link "$459.04K" at bounding box center [675, 444] width 115 height 37
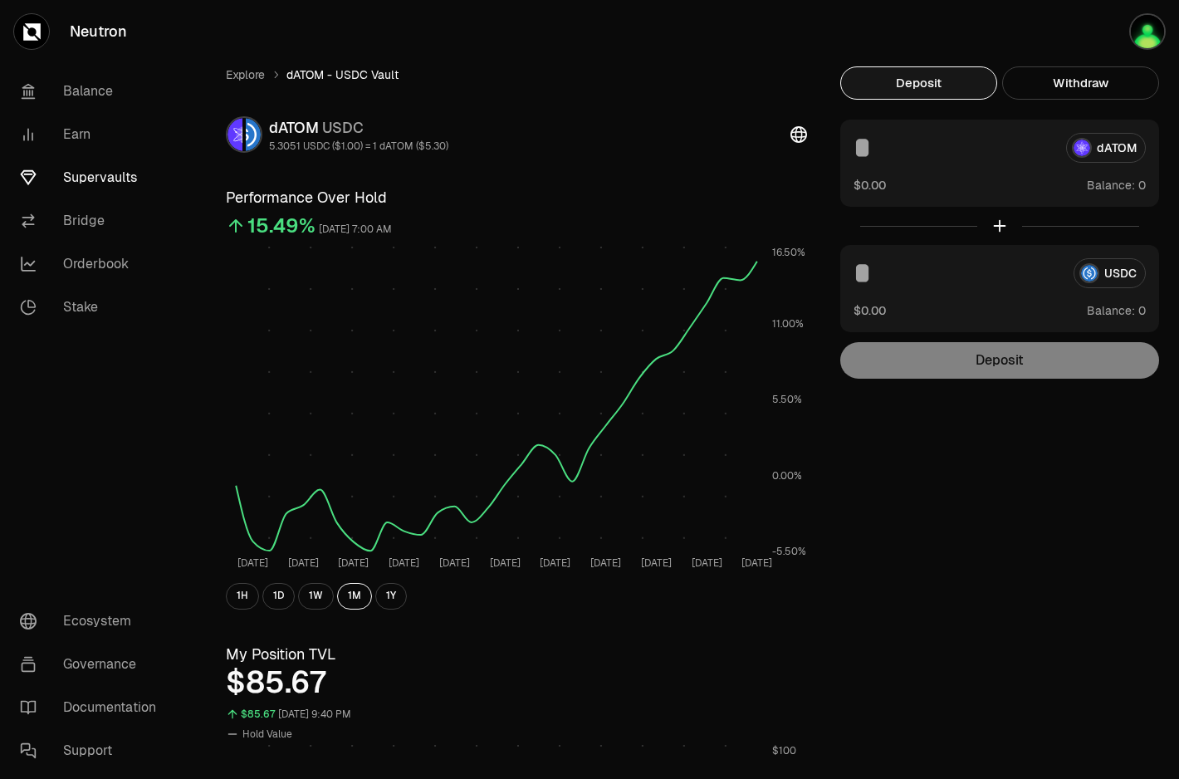
click at [898, 273] on input at bounding box center [957, 273] width 207 height 30
click at [112, 172] on link "Supervaults" at bounding box center [93, 177] width 173 height 43
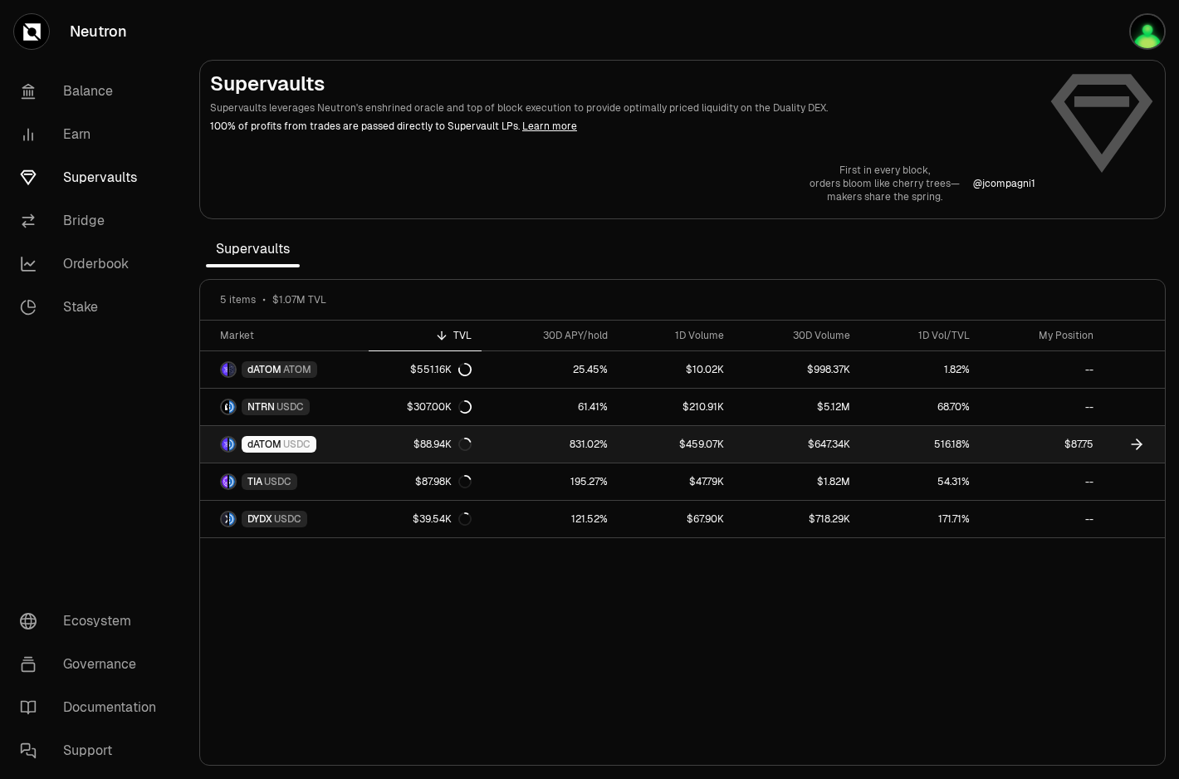
click at [758, 447] on link "$647.34K" at bounding box center [797, 444] width 127 height 37
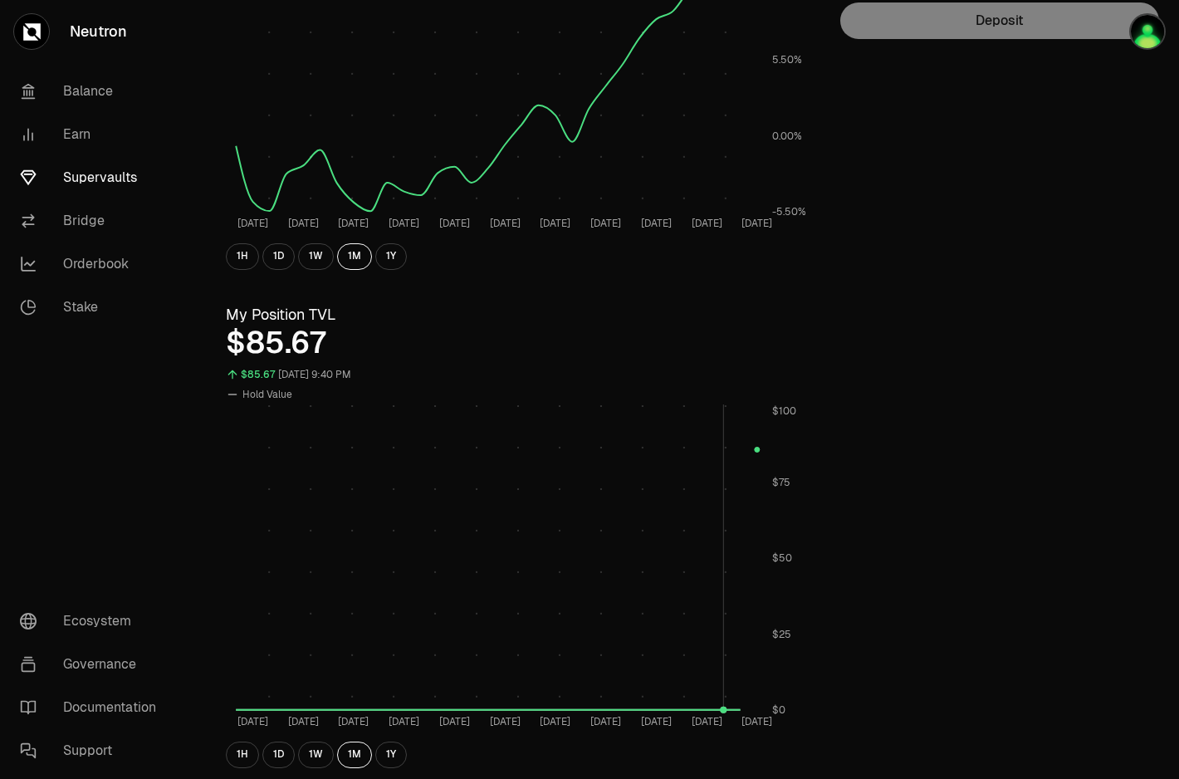
scroll to position [345, 0]
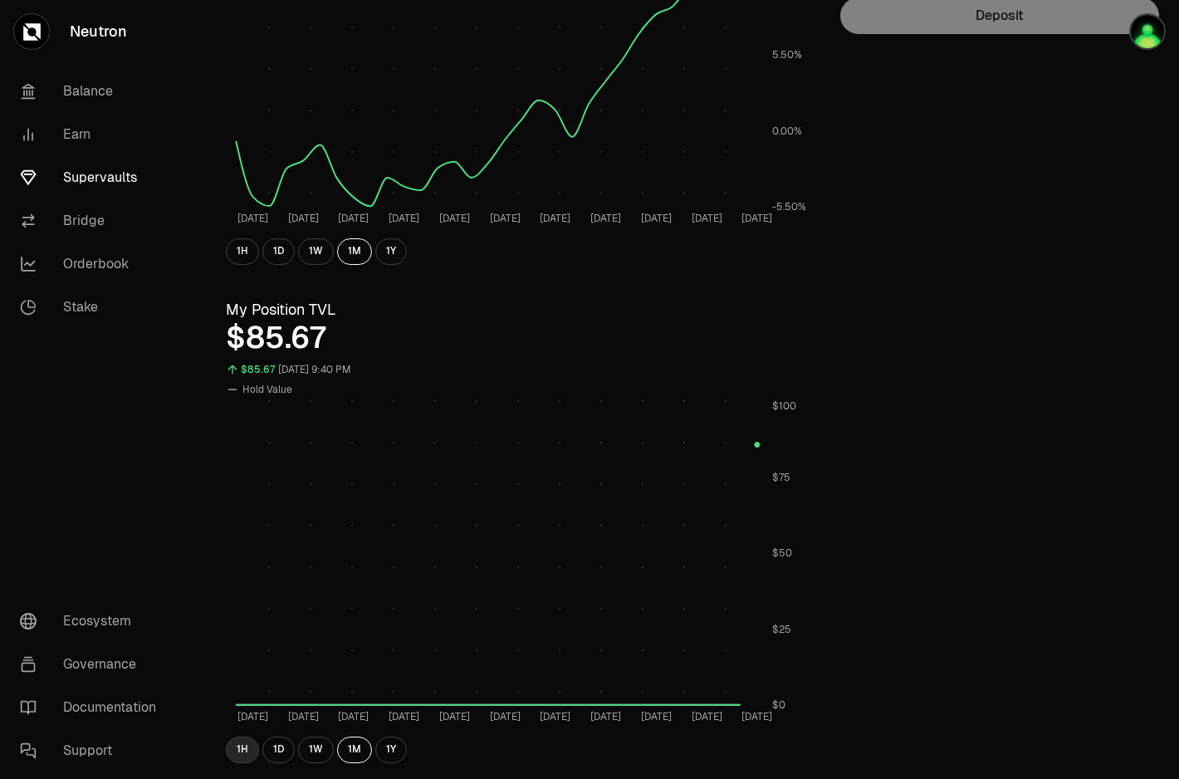
click at [248, 753] on button "1H" at bounding box center [242, 750] width 33 height 27
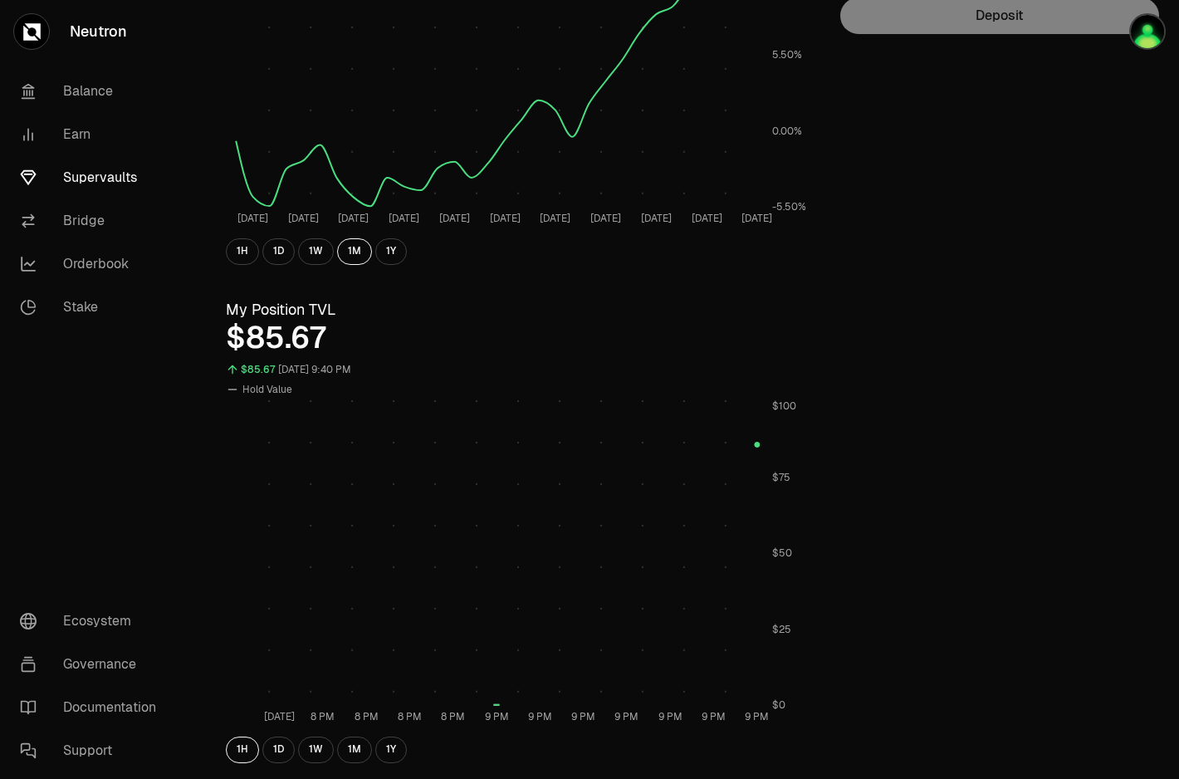
scroll to position [305, 0]
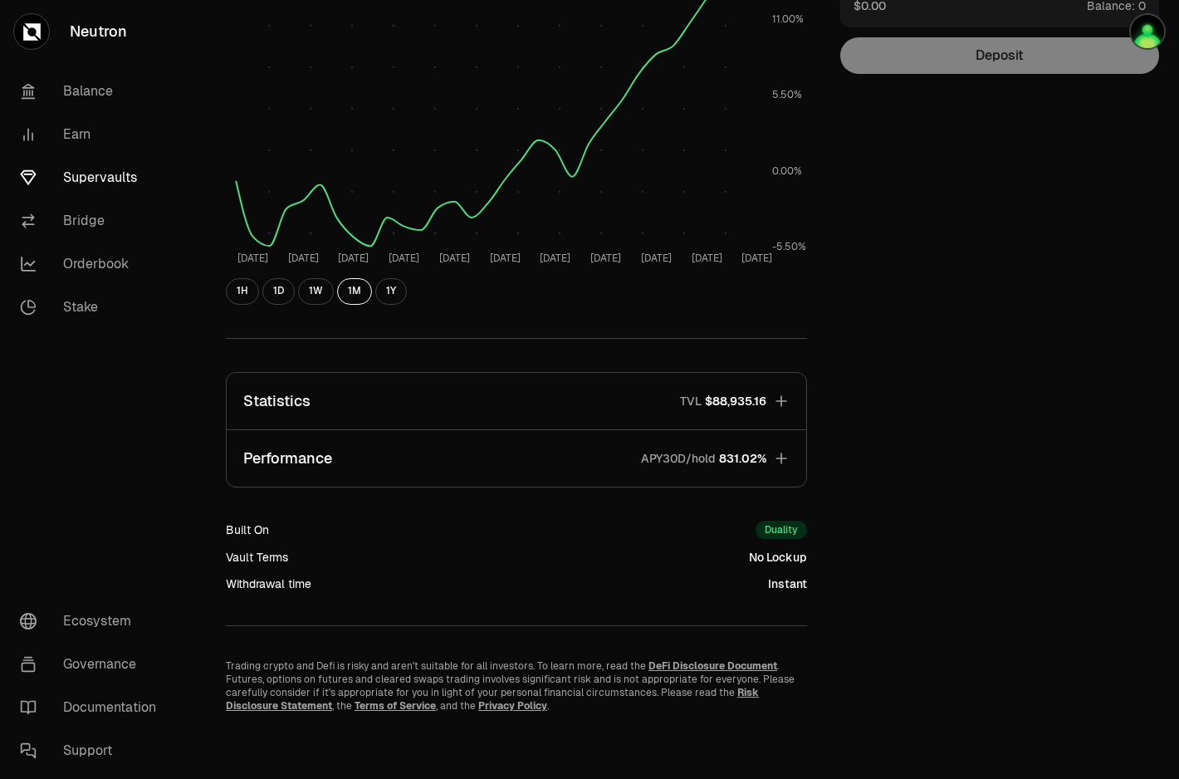
click at [95, 178] on link "Supervaults" at bounding box center [93, 177] width 173 height 43
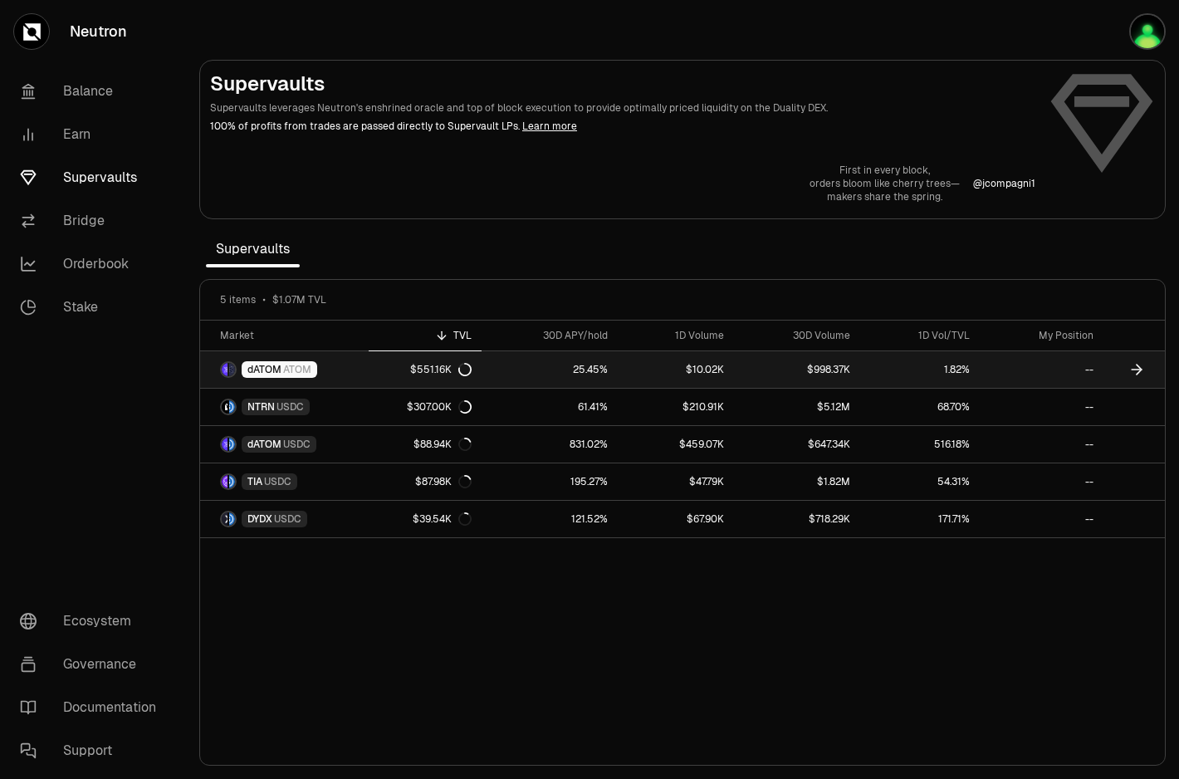
click at [356, 373] on link "dATOM ATOM" at bounding box center [284, 369] width 169 height 37
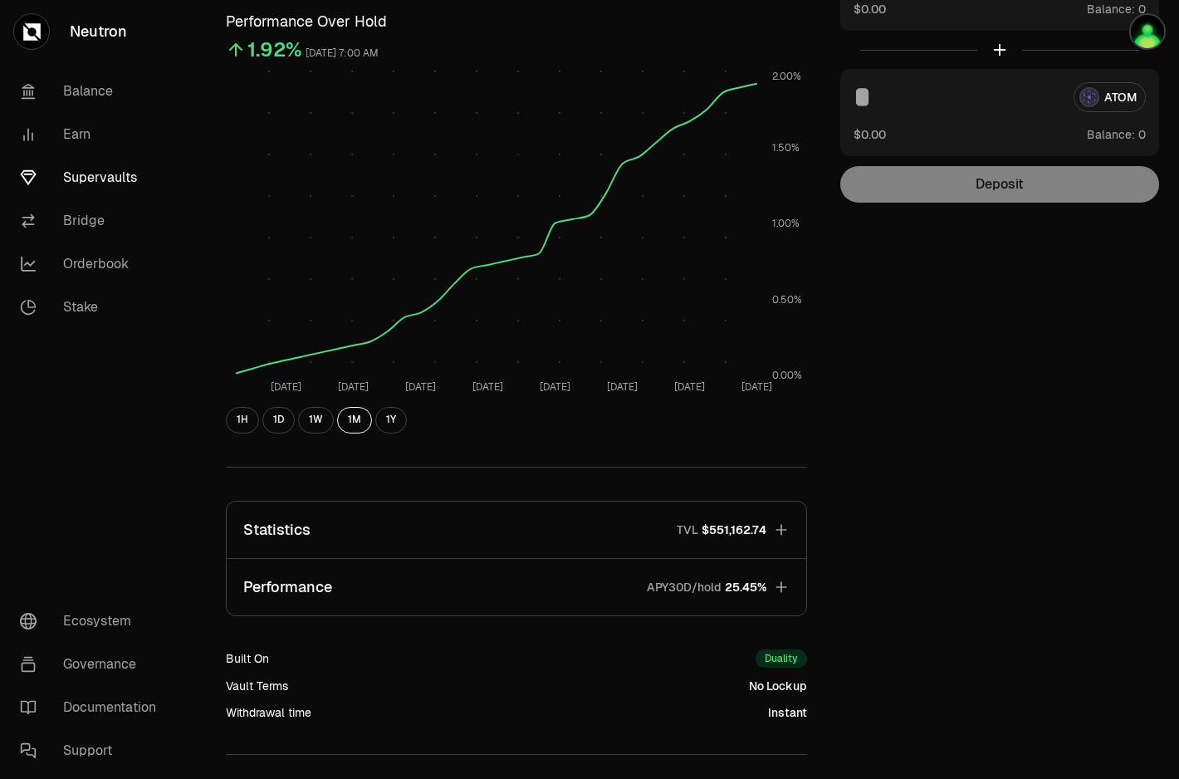
scroll to position [305, 0]
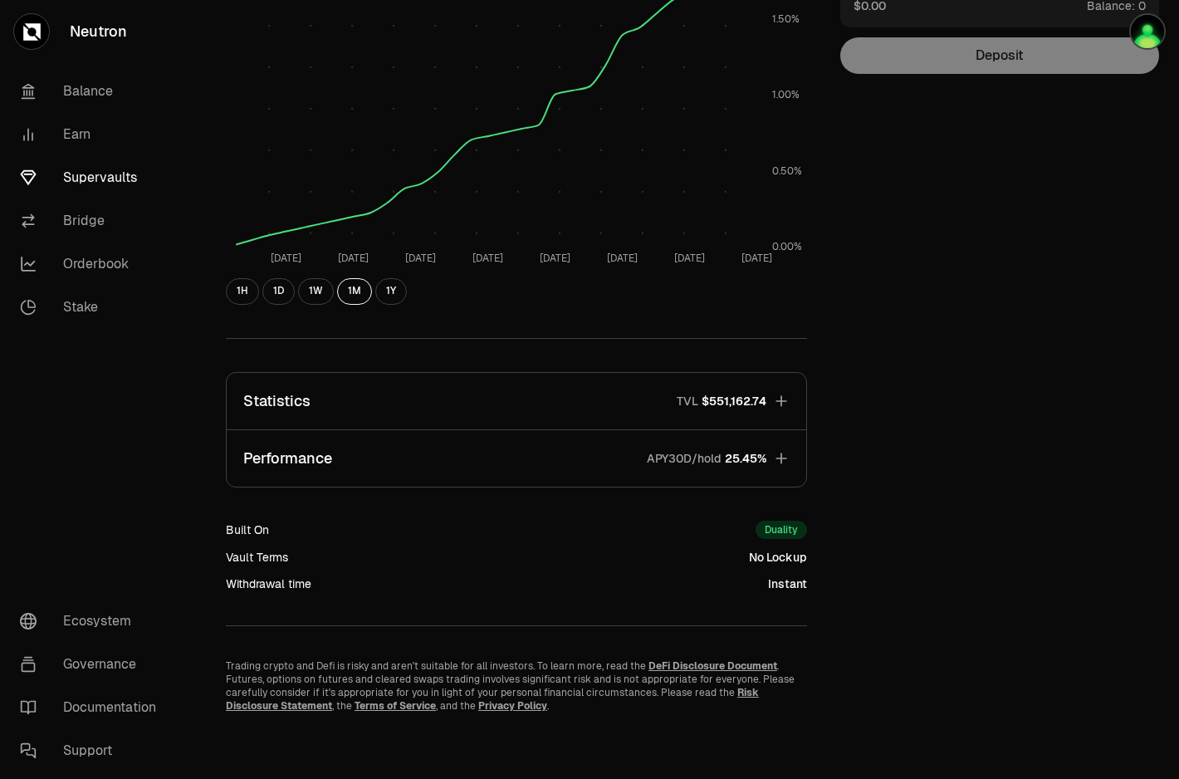
click at [751, 449] on button "Performance APY30D/hold 25.45%" at bounding box center [517, 458] width 580 height 56
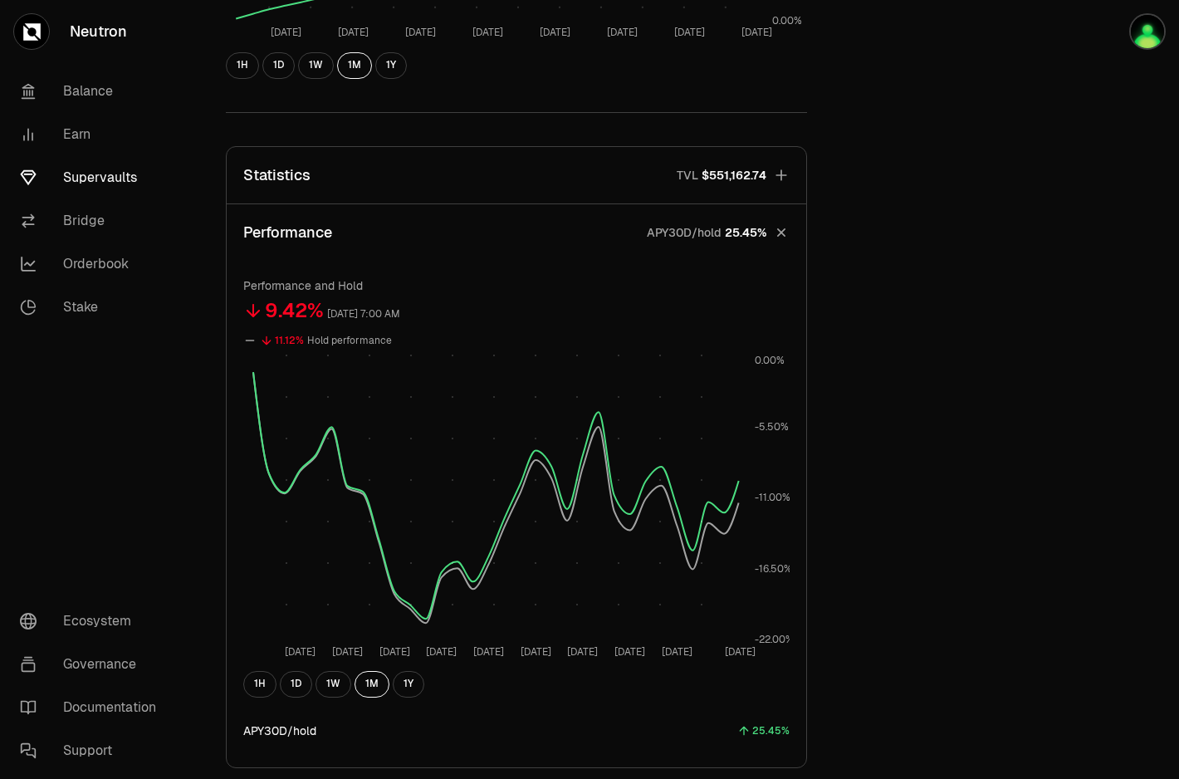
scroll to position [532, 0]
click at [775, 176] on icon "button" at bounding box center [781, 173] width 17 height 17
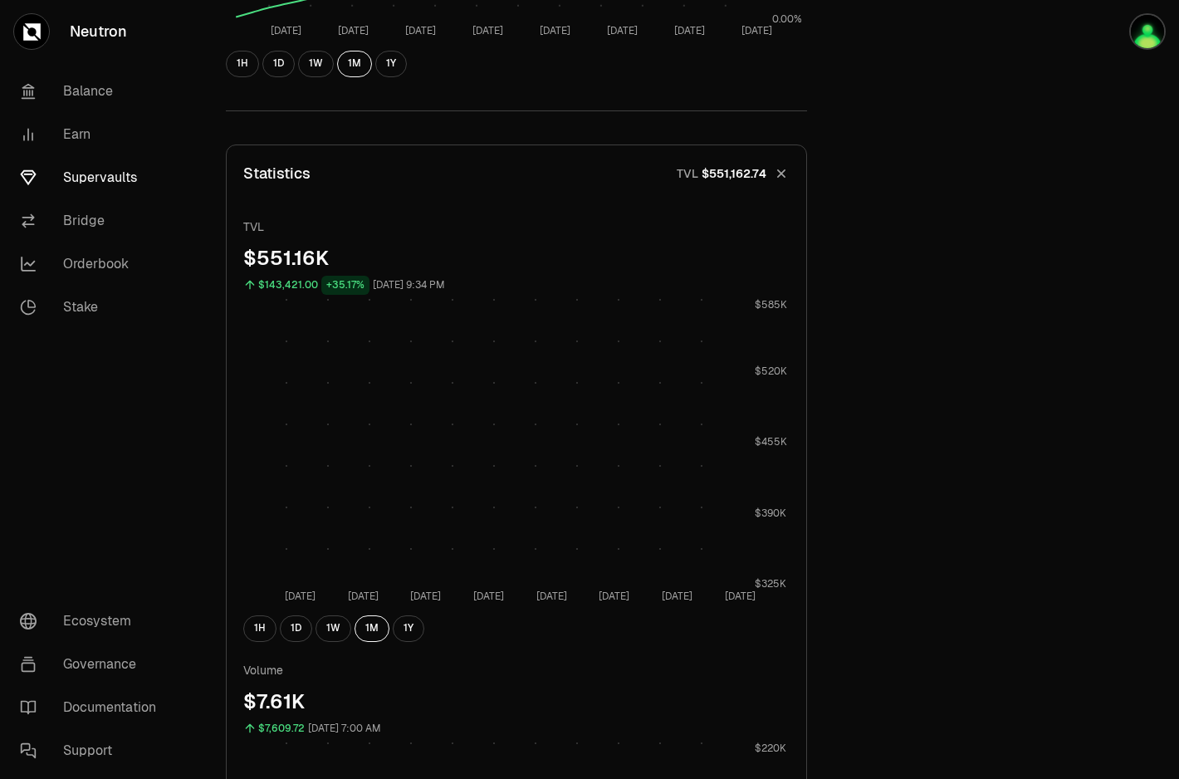
click at [775, 176] on icon "button" at bounding box center [781, 173] width 23 height 23
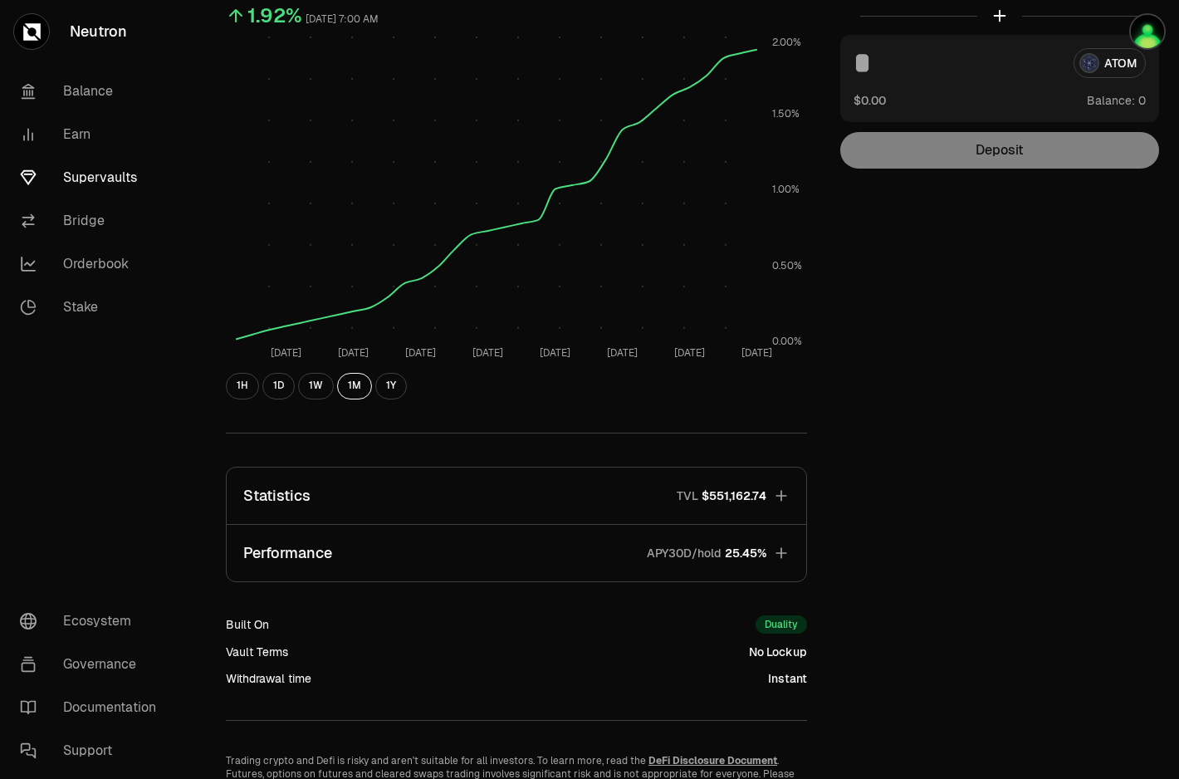
scroll to position [0, 0]
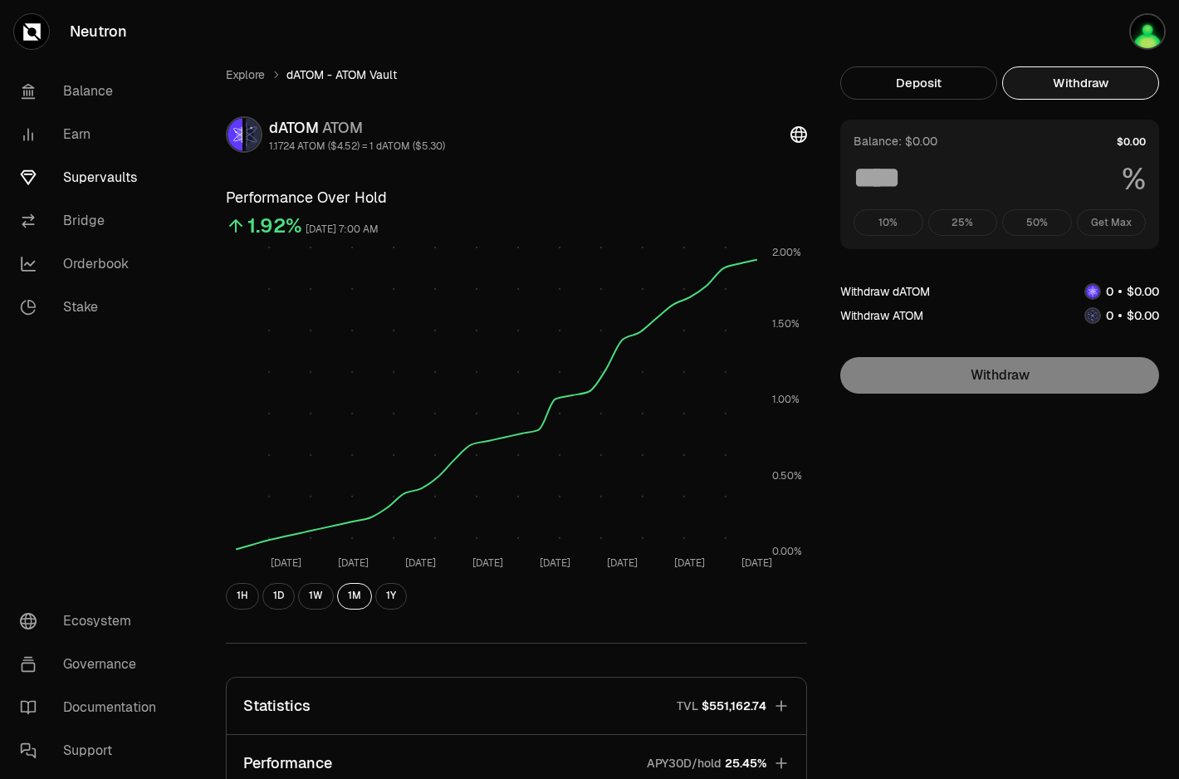
click at [1105, 85] on button "Withdraw" at bounding box center [1081, 82] width 157 height 33
click at [254, 71] on link "Explore" at bounding box center [245, 74] width 39 height 17
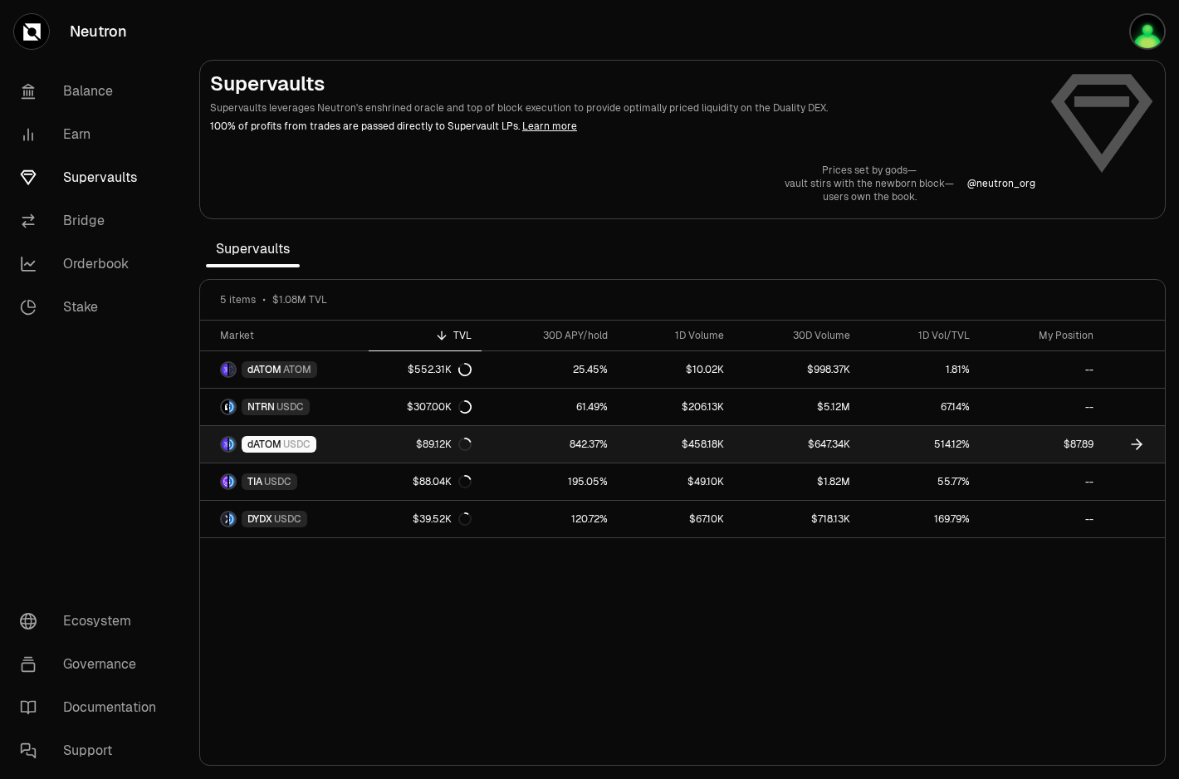
click at [320, 444] on link "dATOM USDC" at bounding box center [284, 444] width 169 height 37
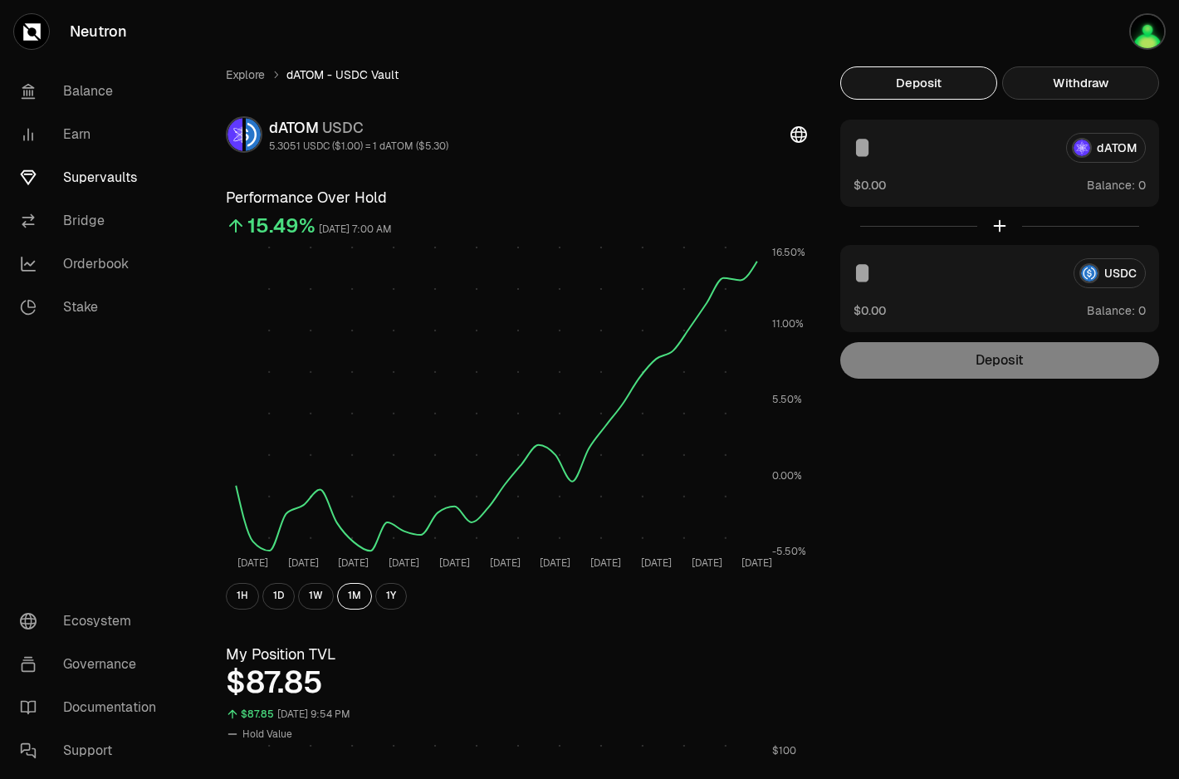
click at [1102, 86] on button "Withdraw" at bounding box center [1081, 82] width 157 height 33
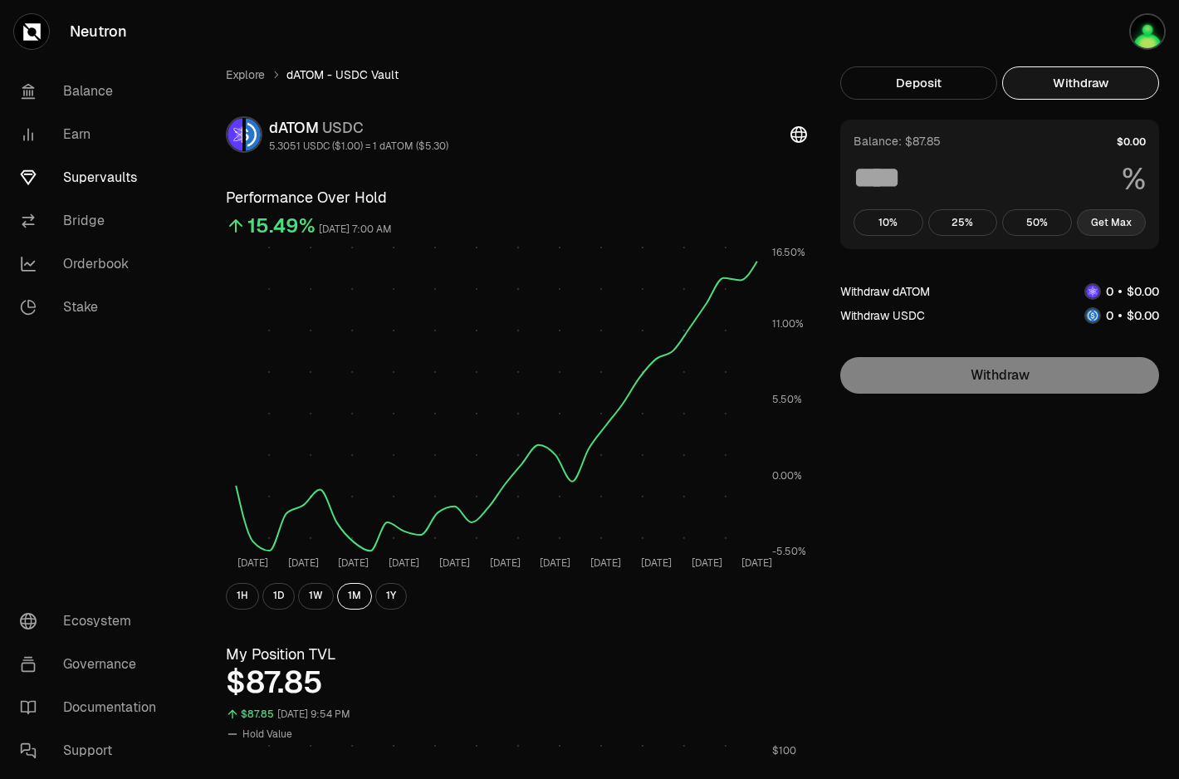
click at [1104, 222] on button "Get Max" at bounding box center [1112, 222] width 70 height 27
type input "***"
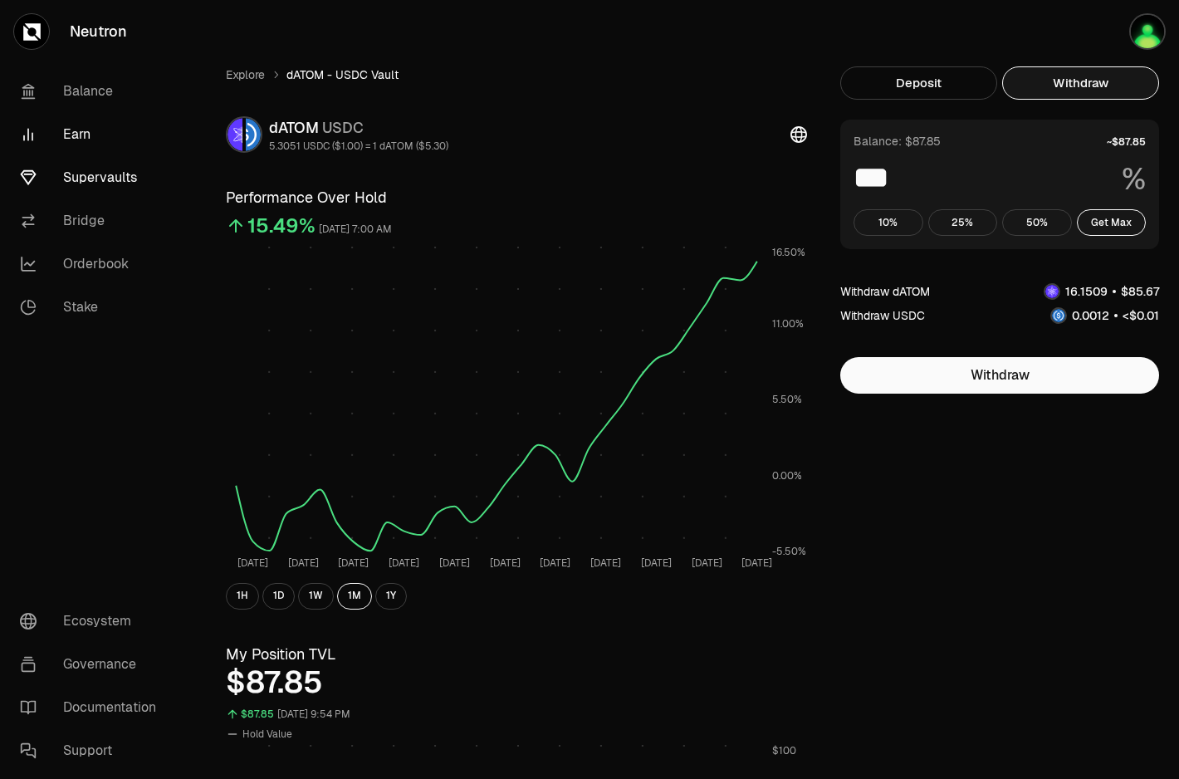
click at [76, 139] on link "Earn" at bounding box center [93, 134] width 173 height 43
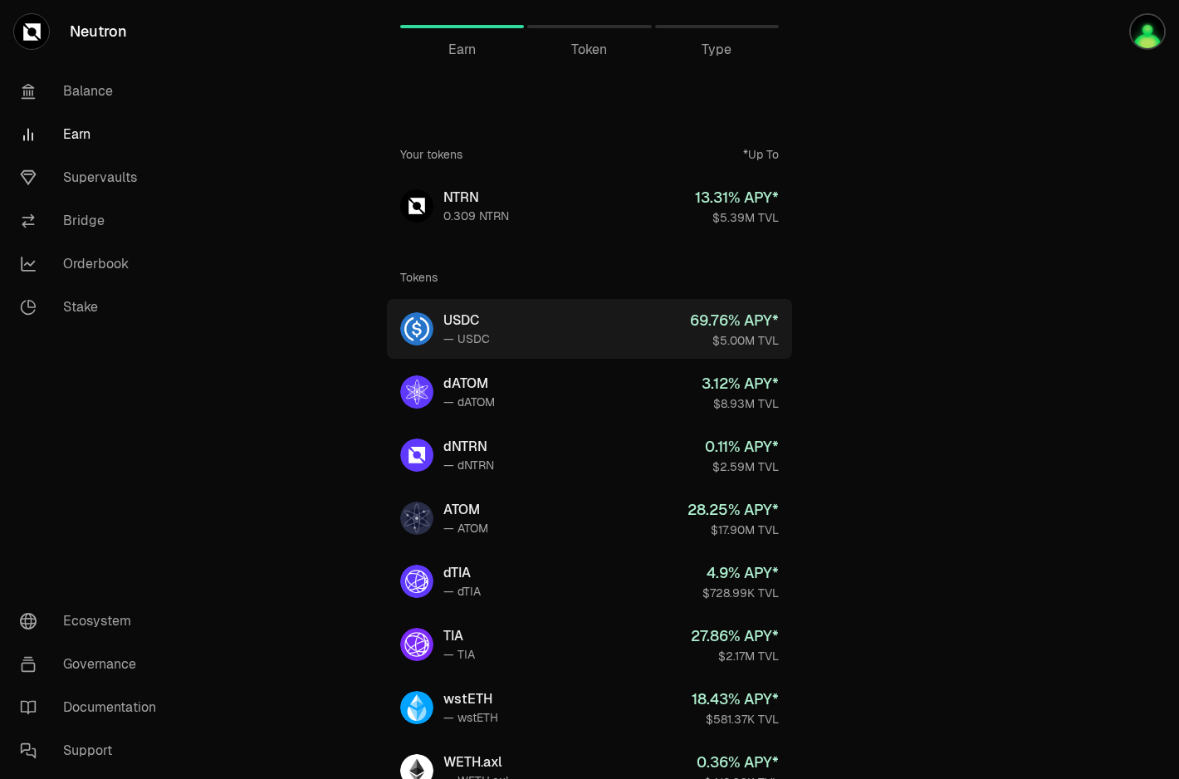
click at [586, 322] on link "USDC — USDC 69.76 % APY* $5.00M TVL" at bounding box center [589, 329] width 405 height 60
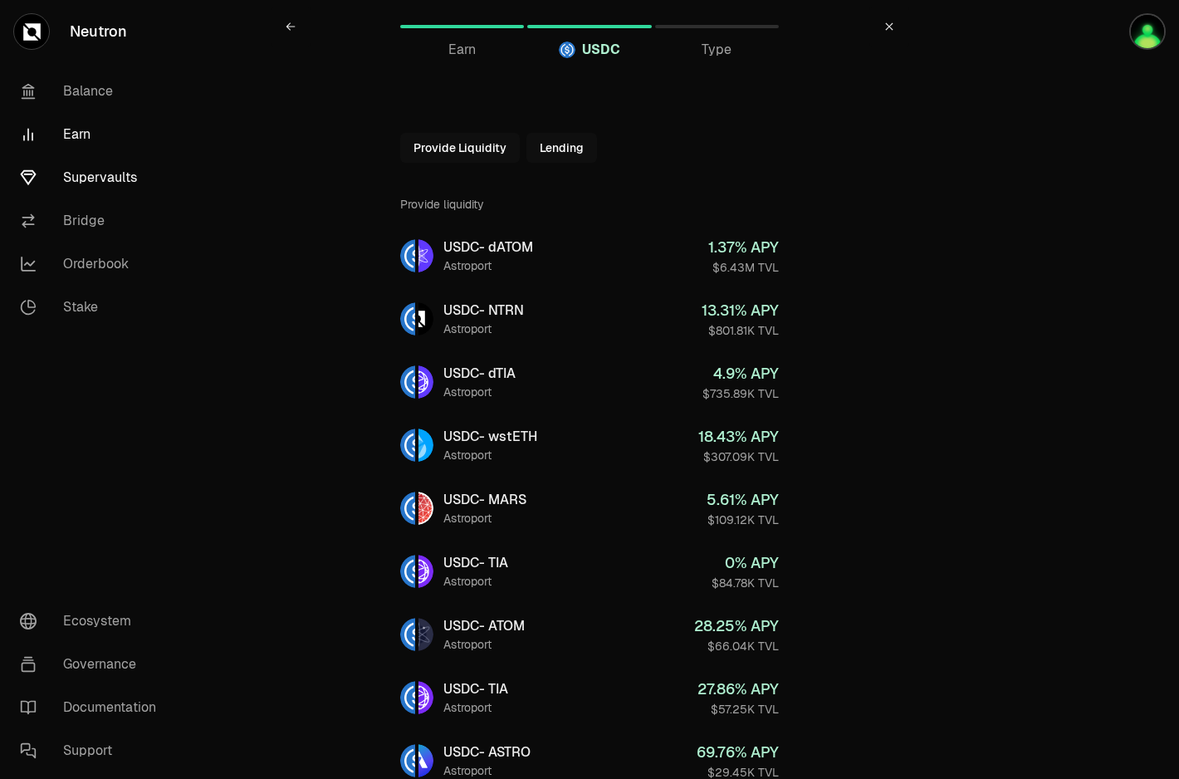
click at [66, 168] on link "Supervaults" at bounding box center [93, 177] width 173 height 43
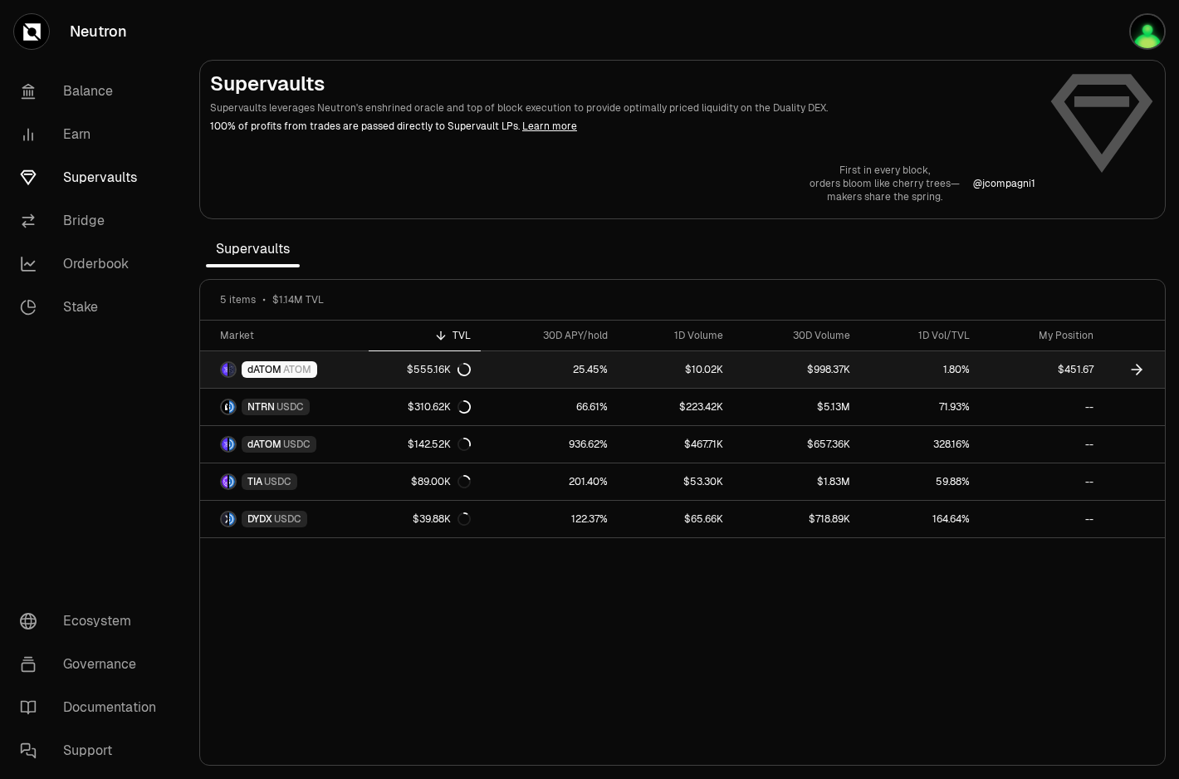
click at [972, 366] on link "1.80%" at bounding box center [920, 369] width 120 height 37
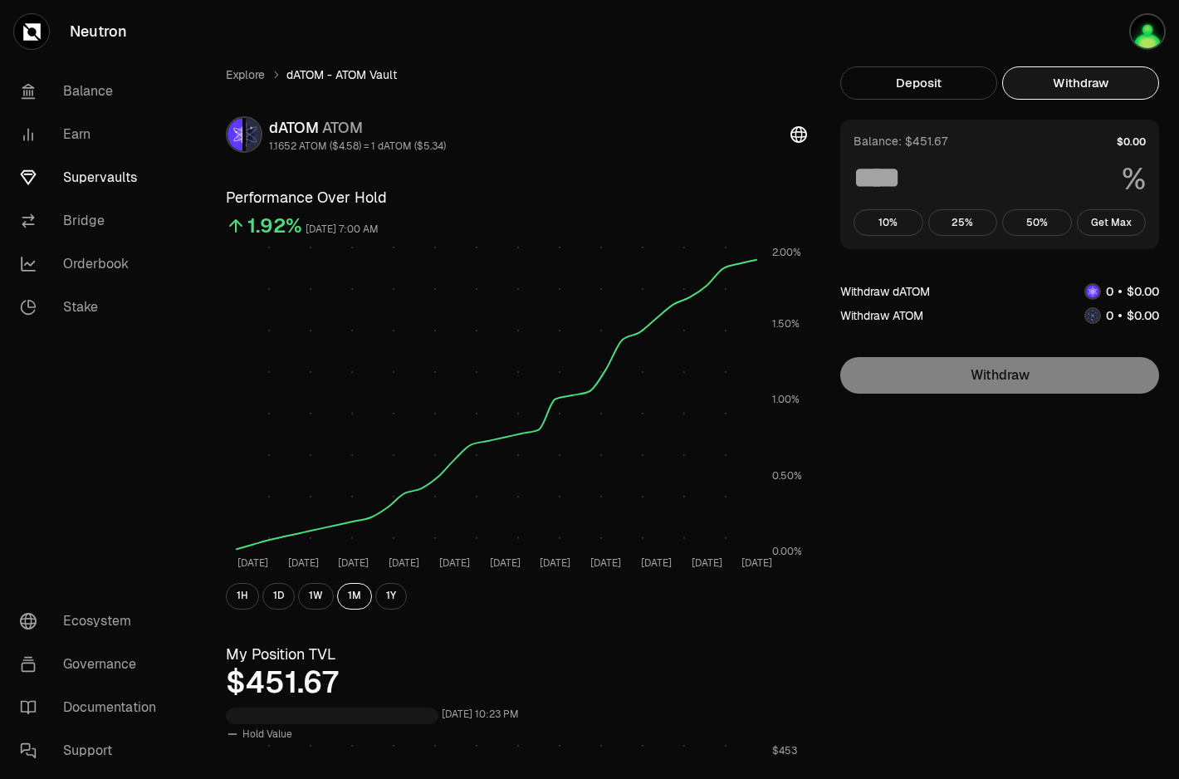
click at [1105, 83] on button "Withdraw" at bounding box center [1081, 82] width 157 height 33
click at [1114, 228] on button "Get Max" at bounding box center [1112, 222] width 70 height 27
type input "***"
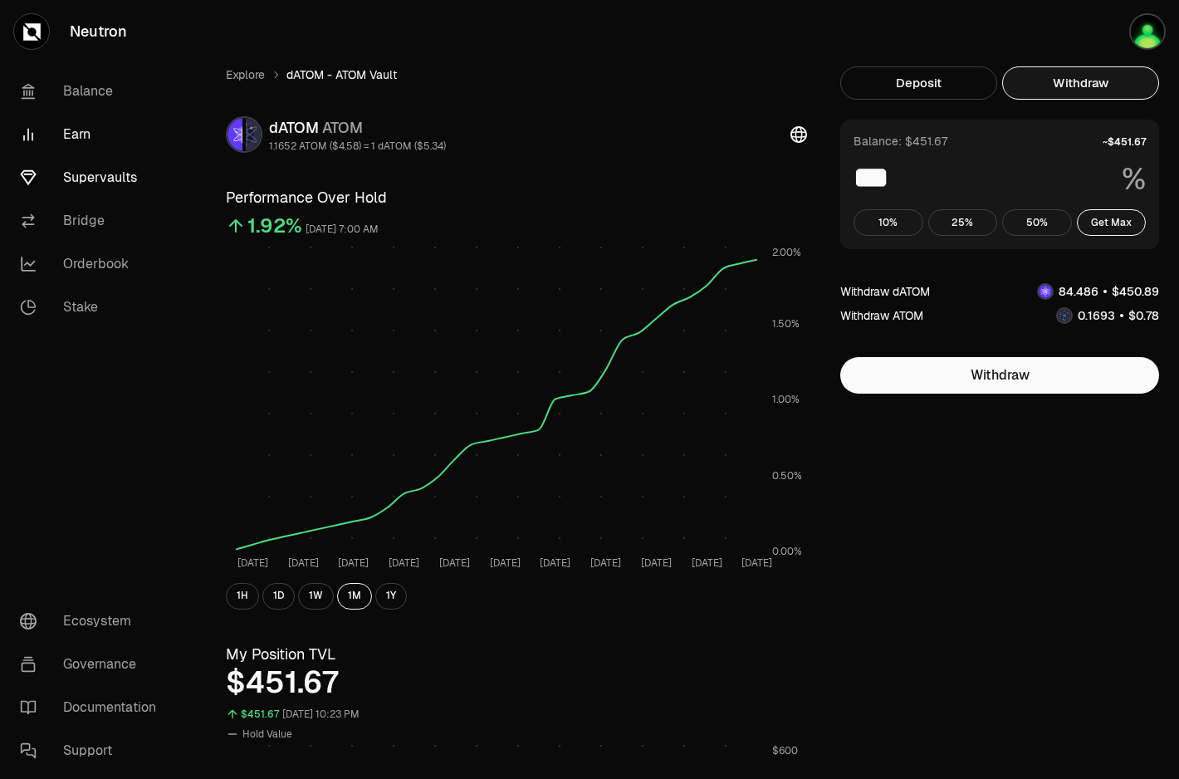
click at [84, 129] on link "Earn" at bounding box center [93, 134] width 173 height 43
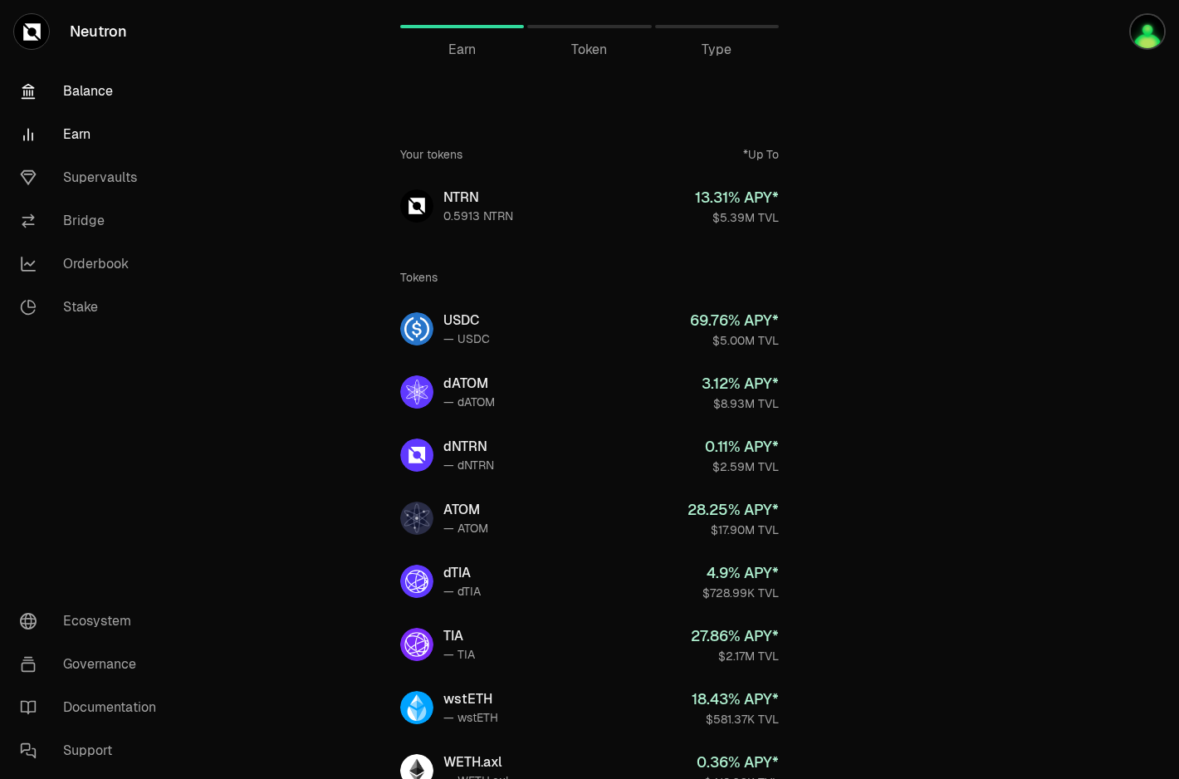
click at [81, 79] on link "Balance" at bounding box center [93, 91] width 173 height 43
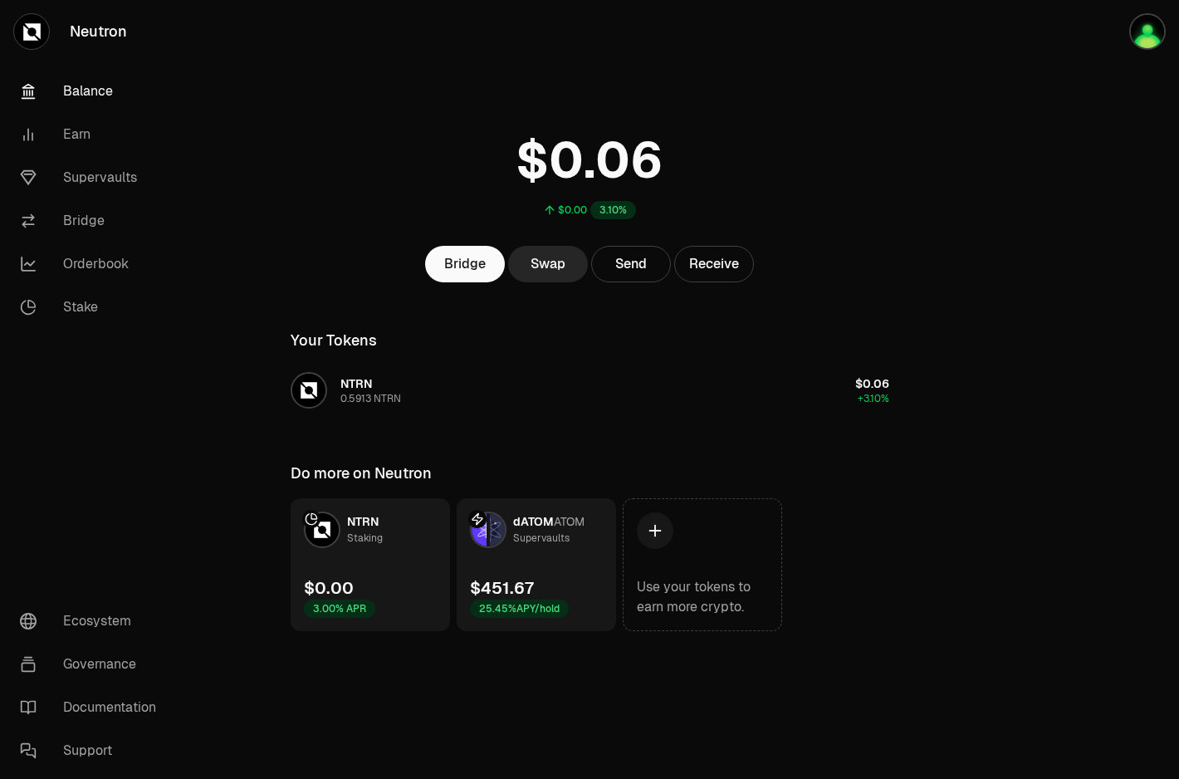
click at [571, 560] on link "dATOM ATOM Supervaults $451.67 25.45% APY/hold" at bounding box center [536, 564] width 159 height 133
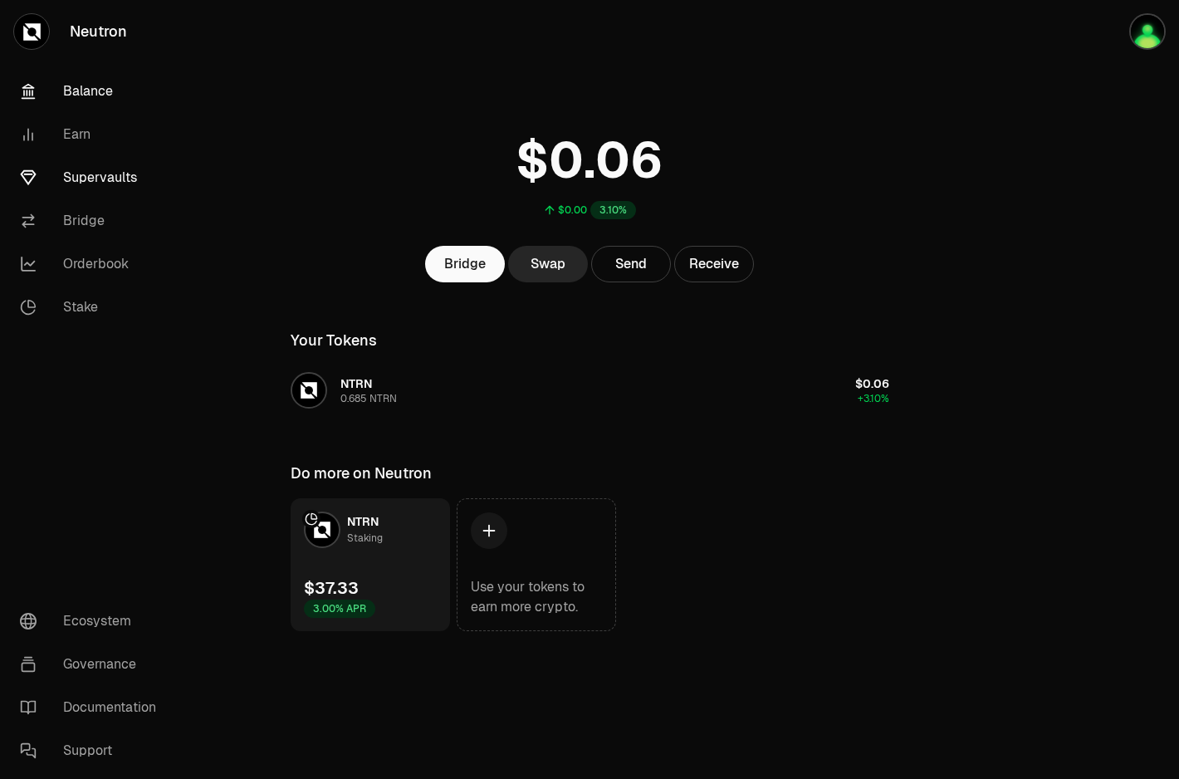
click at [91, 179] on link "Supervaults" at bounding box center [93, 177] width 173 height 43
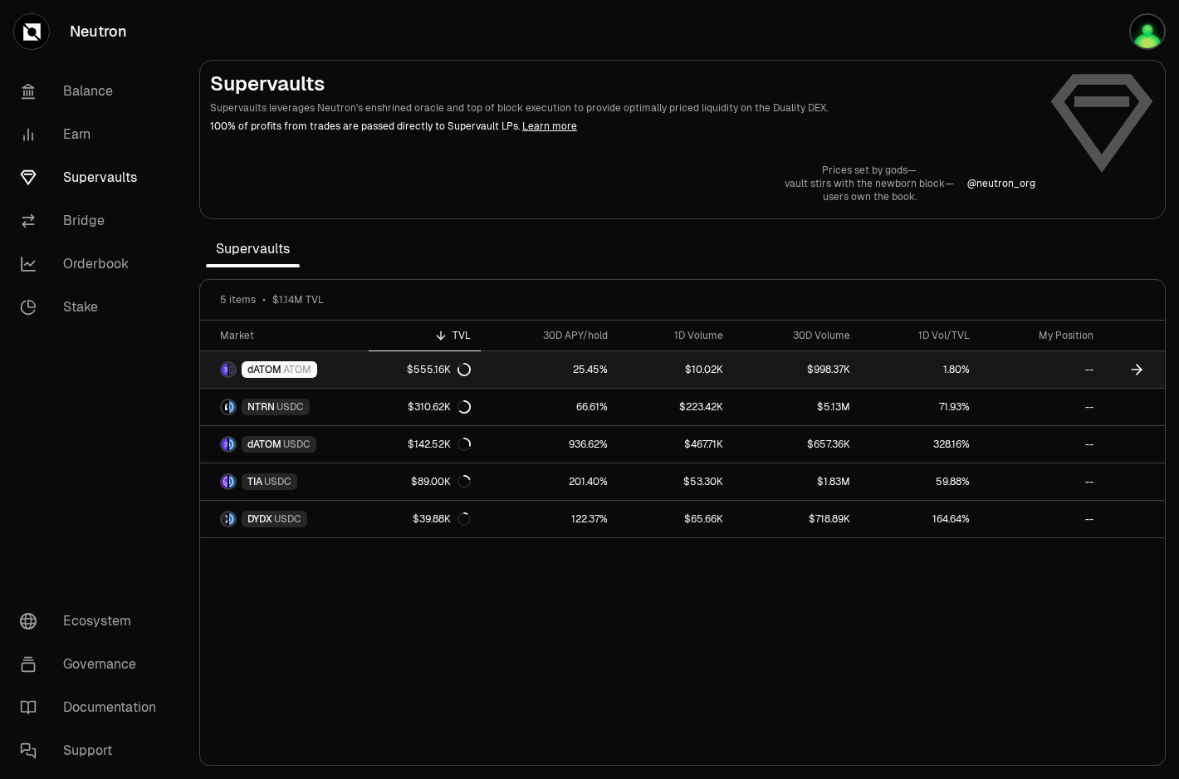
click at [468, 371] on icon at bounding box center [464, 370] width 12 height 12
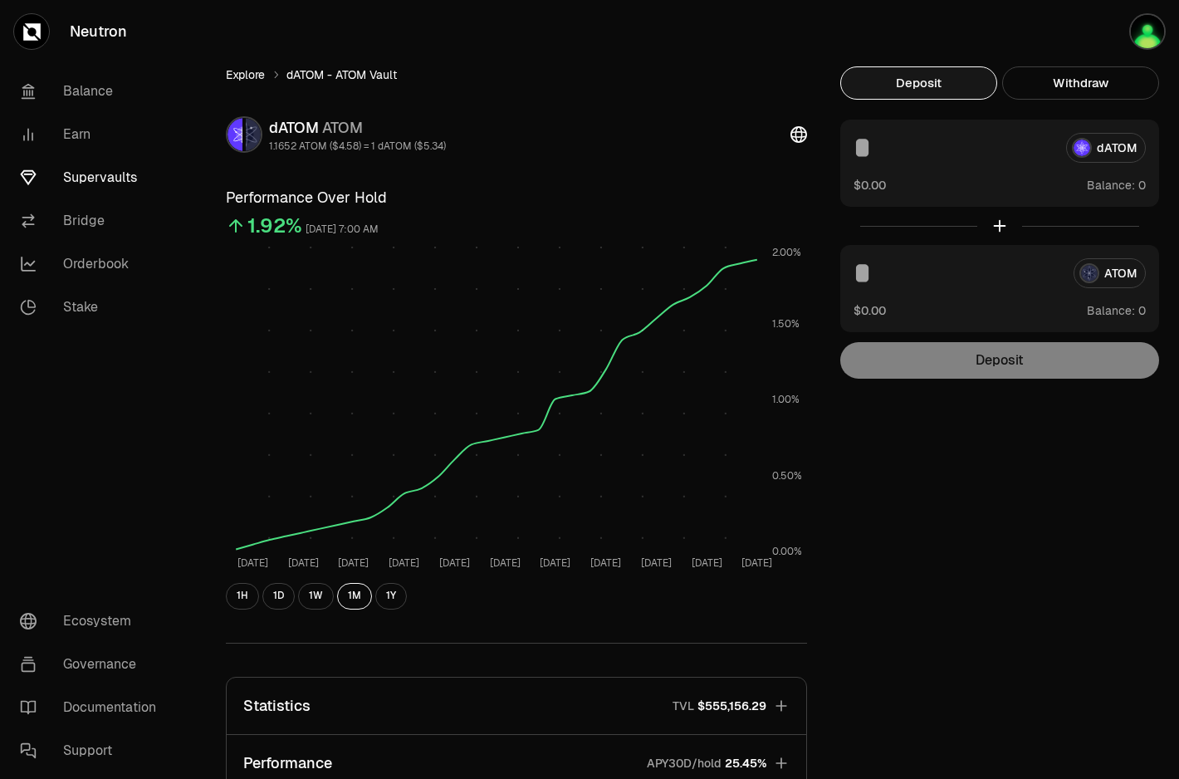
click at [240, 78] on link "Explore" at bounding box center [245, 74] width 39 height 17
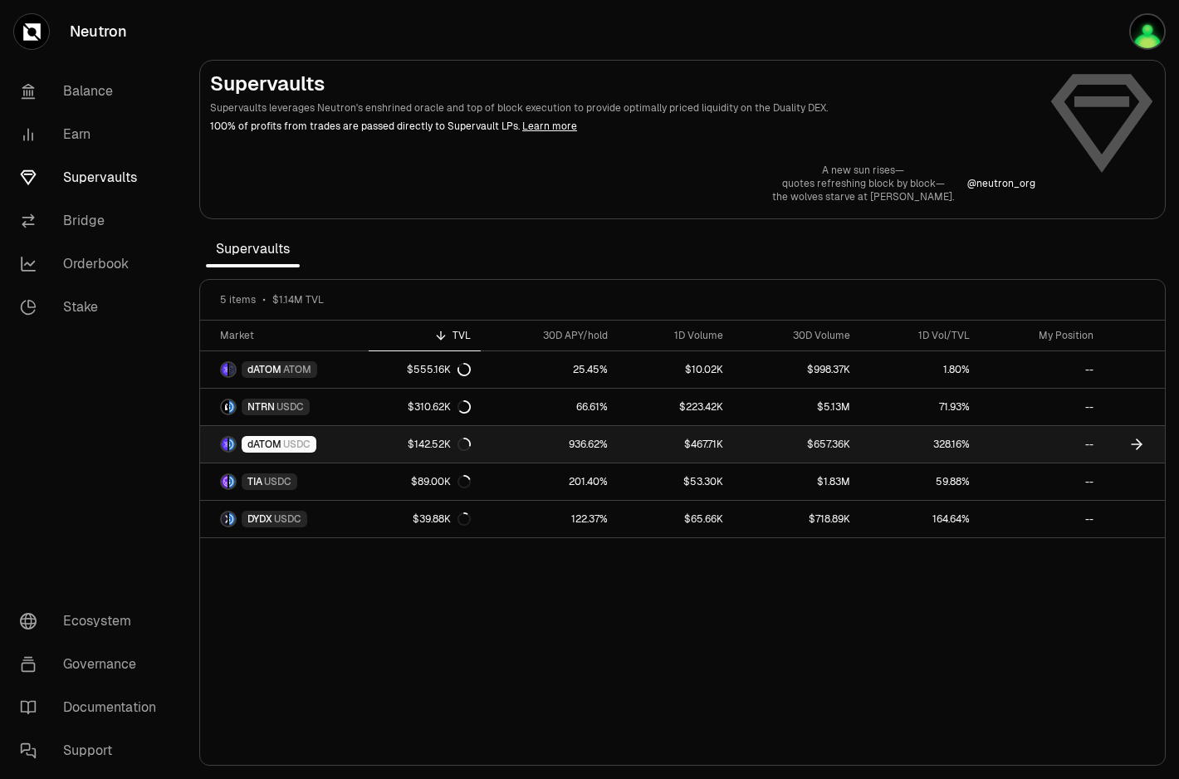
click at [507, 446] on link "936.62%" at bounding box center [549, 444] width 137 height 37
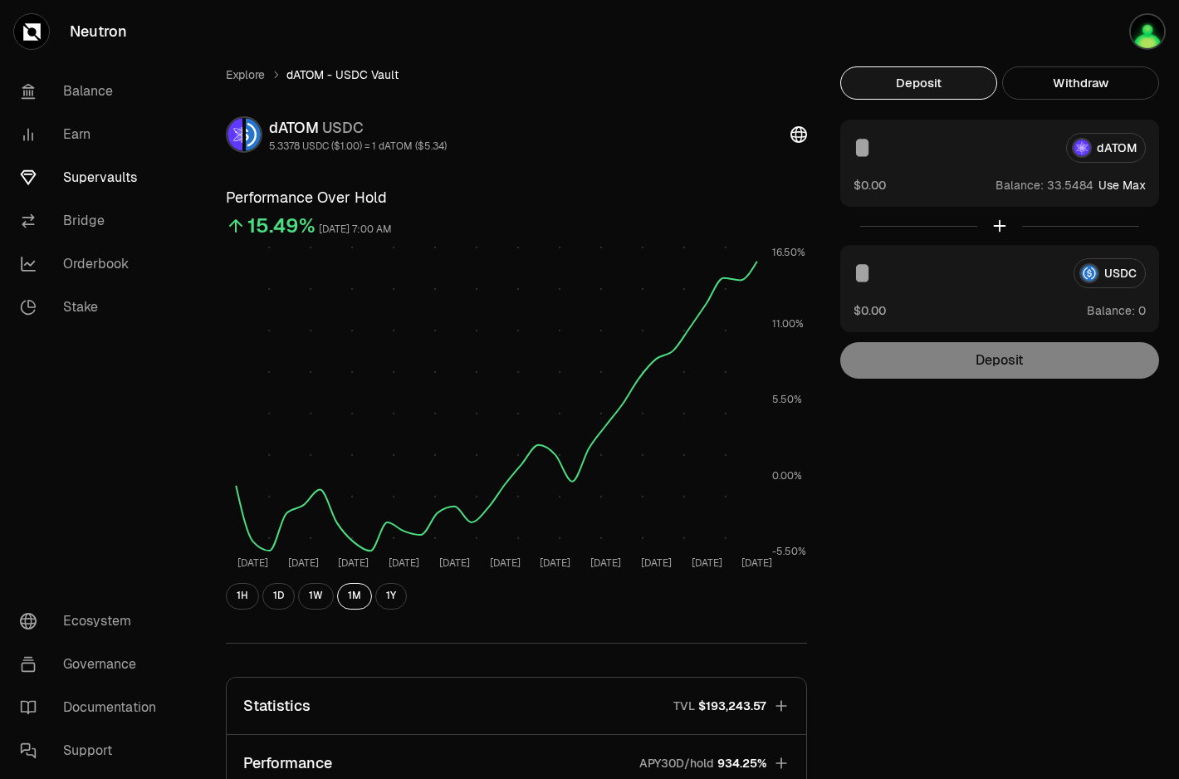
click at [1133, 184] on button "Use Max" at bounding box center [1122, 185] width 47 height 17
type input "*********"
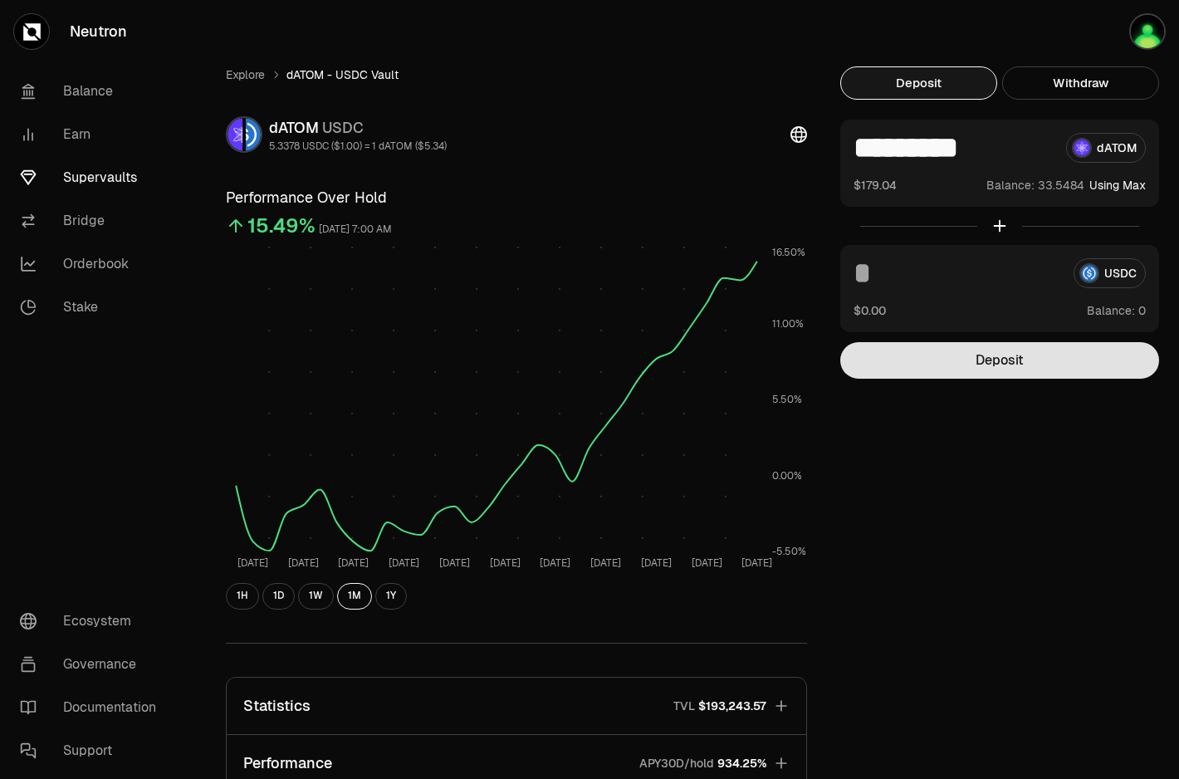
click at [985, 363] on button "Deposit" at bounding box center [1000, 360] width 319 height 37
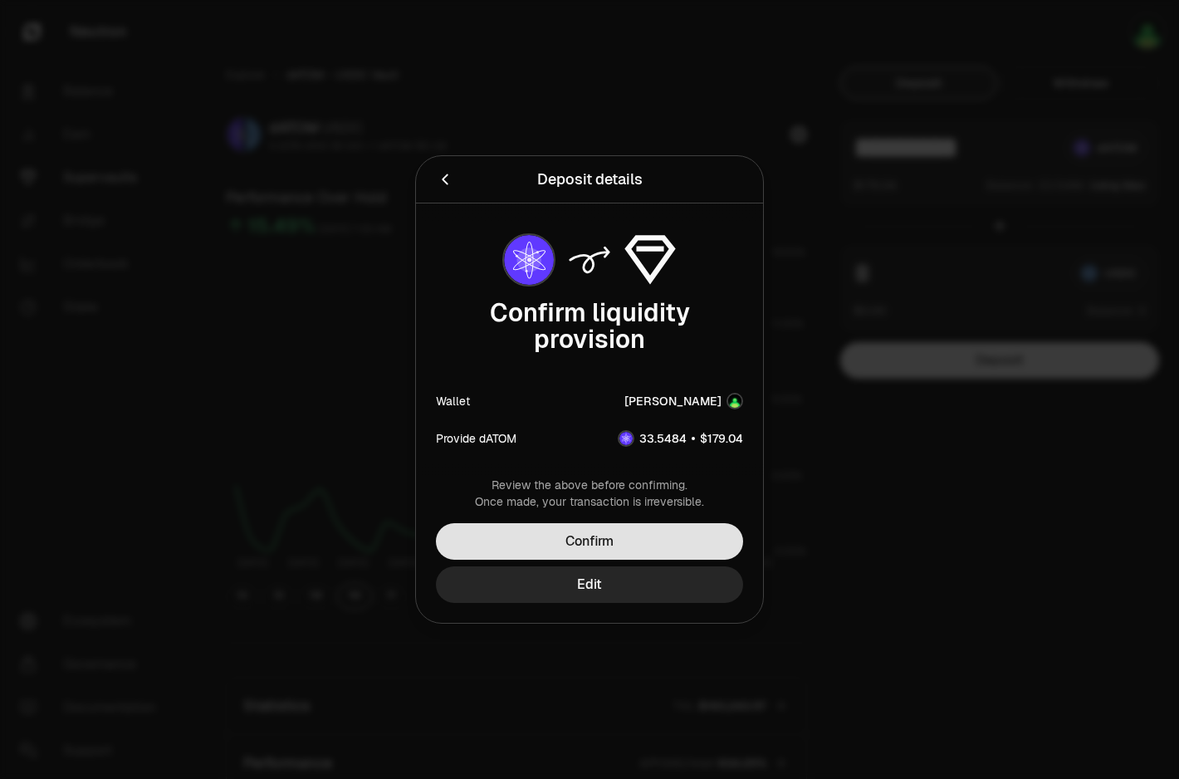
click at [645, 539] on button "Confirm" at bounding box center [589, 541] width 307 height 37
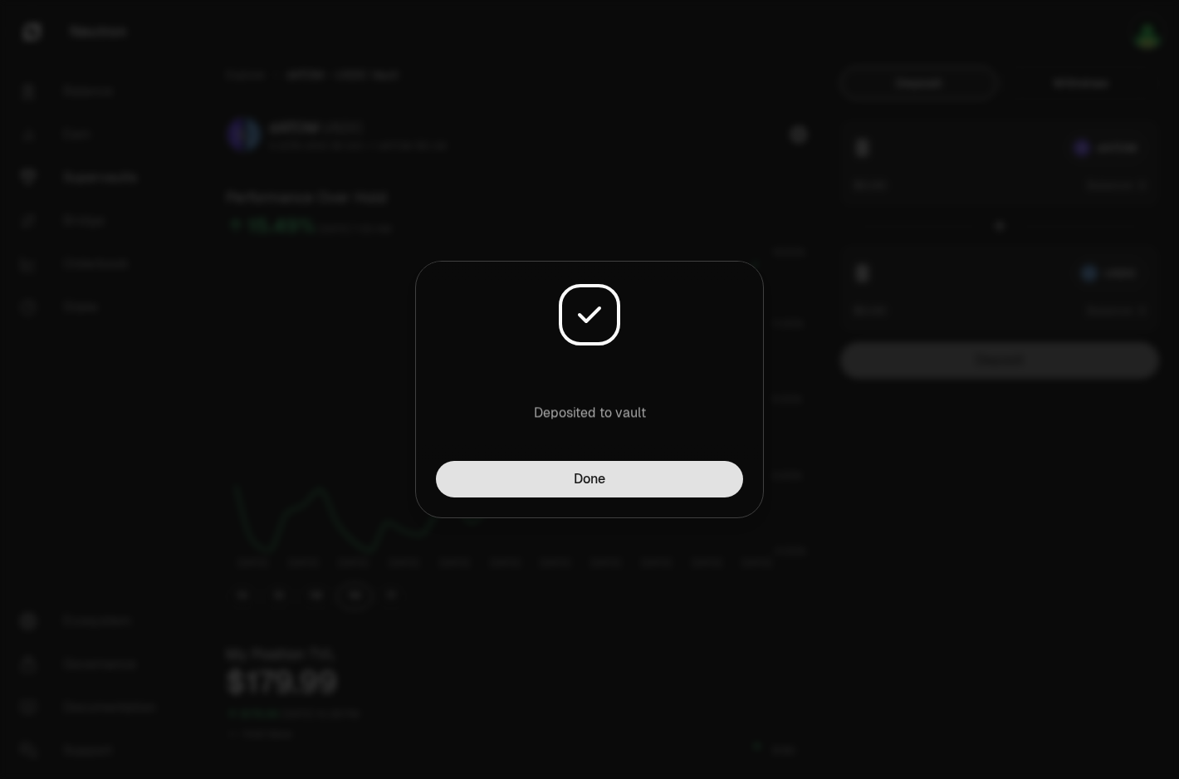
click at [629, 473] on button "Done" at bounding box center [589, 479] width 307 height 37
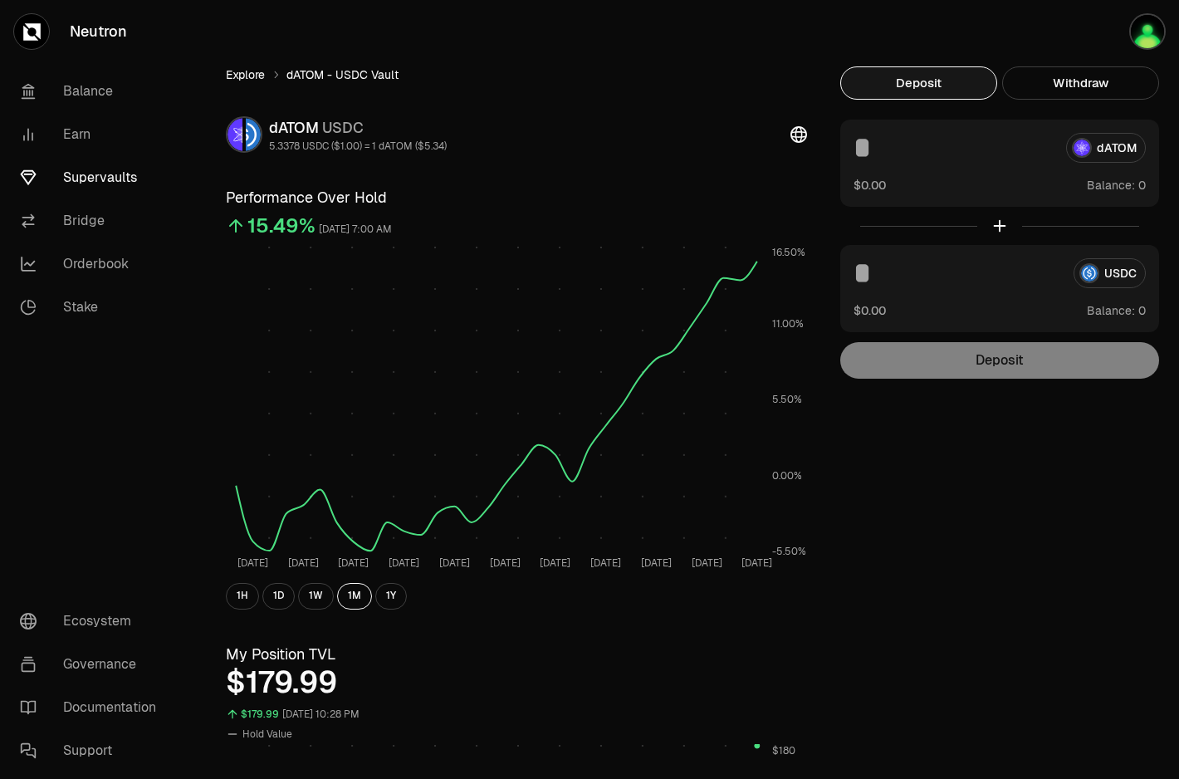
click at [247, 76] on link "Explore" at bounding box center [245, 74] width 39 height 17
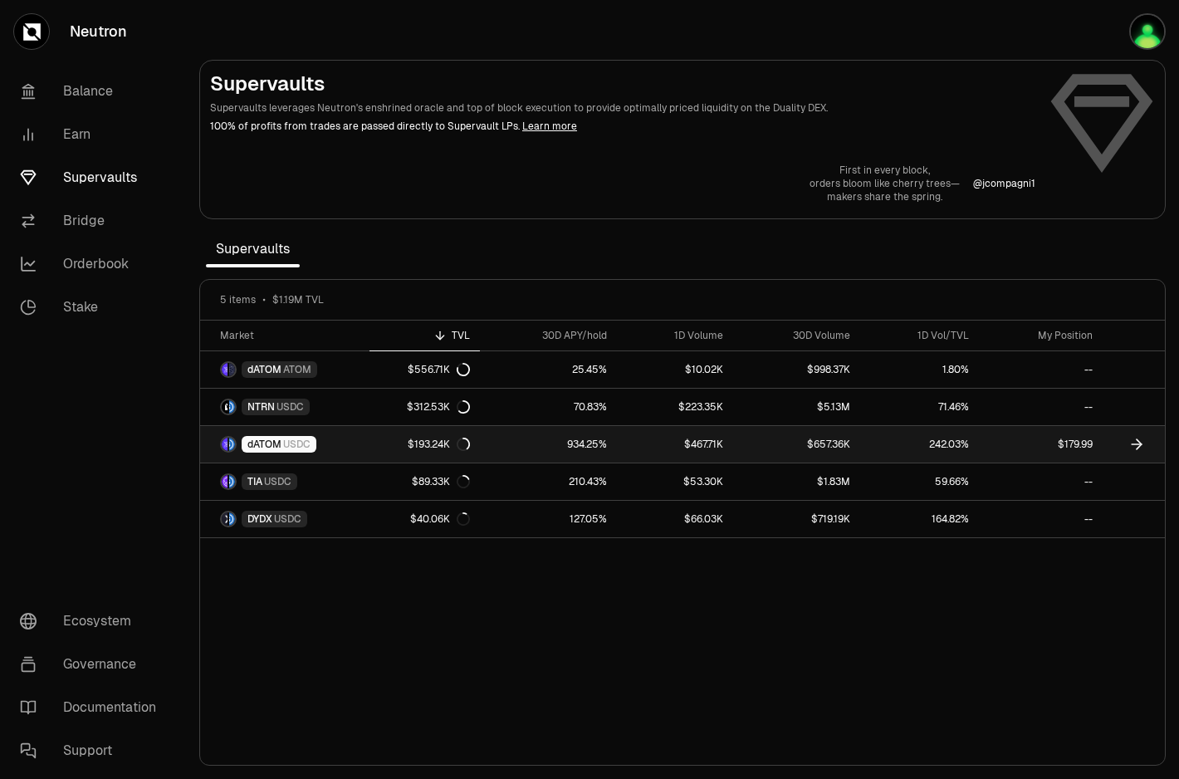
click at [364, 436] on link "dATOM USDC" at bounding box center [284, 444] width 169 height 37
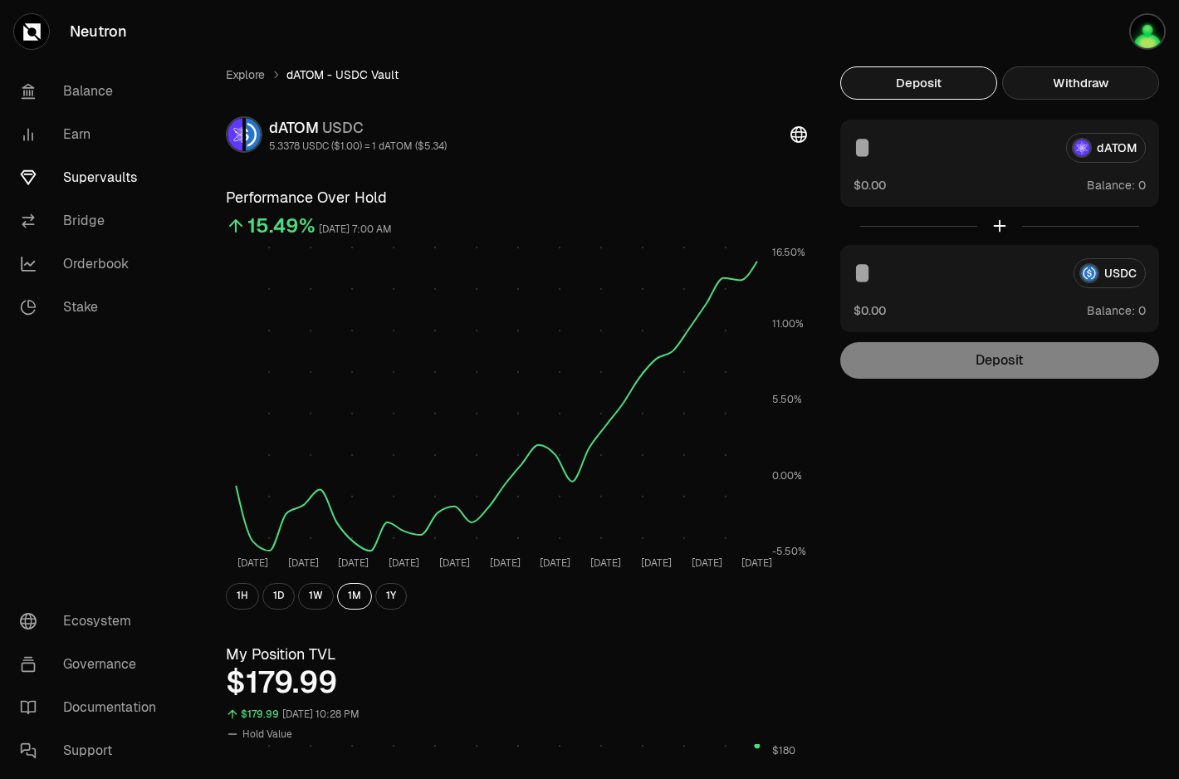
click at [1099, 90] on button "Withdraw" at bounding box center [1081, 82] width 157 height 33
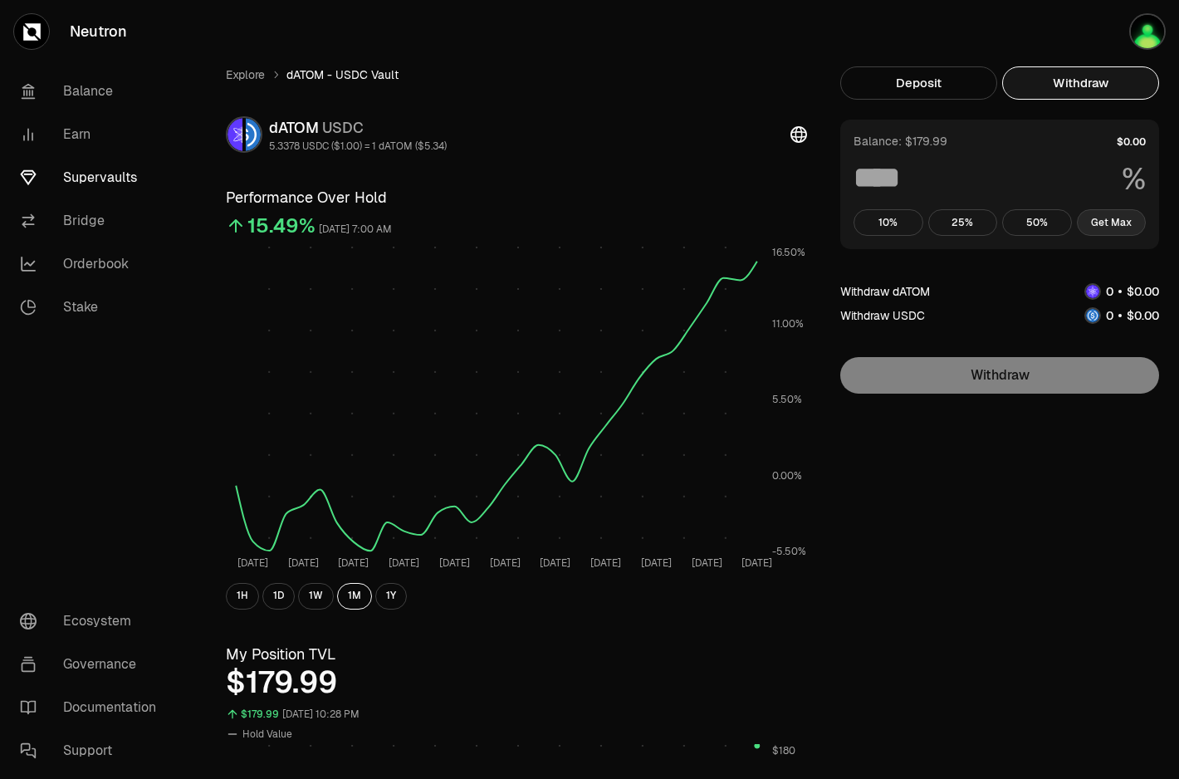
click at [1100, 229] on button "Get Max" at bounding box center [1112, 222] width 70 height 27
type input "***"
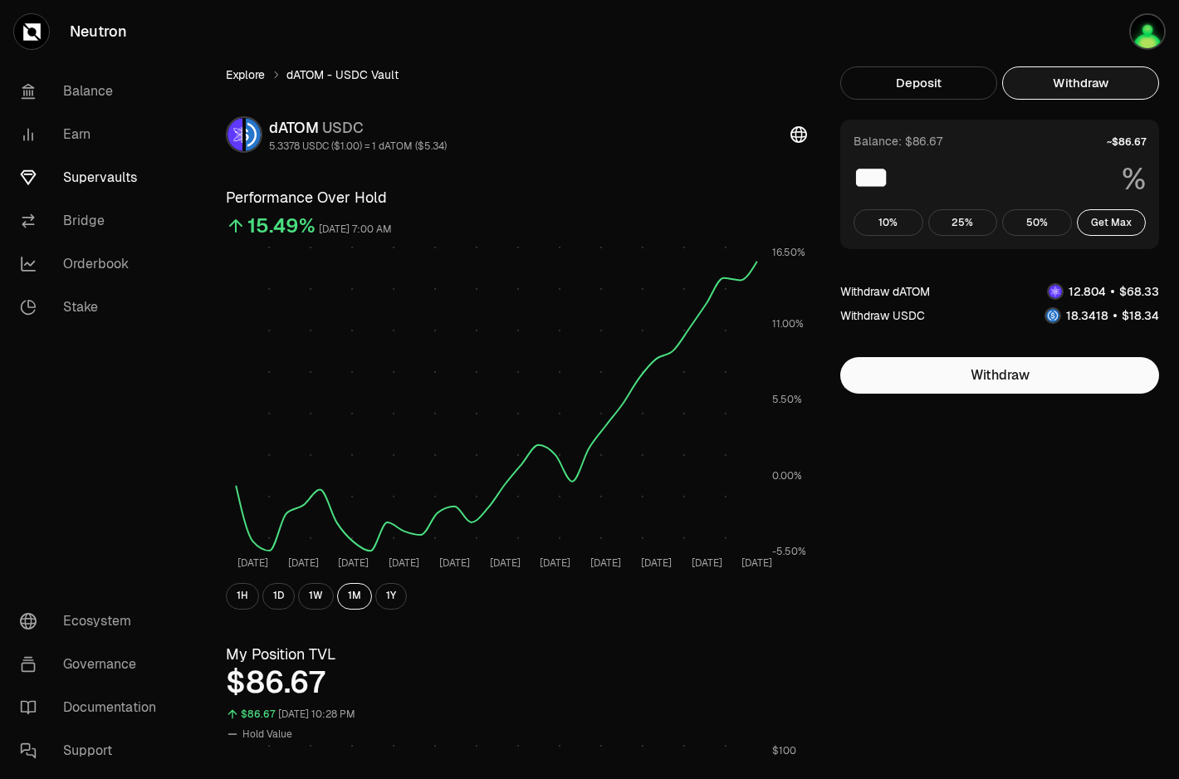
click at [253, 77] on link "Explore" at bounding box center [245, 74] width 39 height 17
